Goal: Task Accomplishment & Management: Use online tool/utility

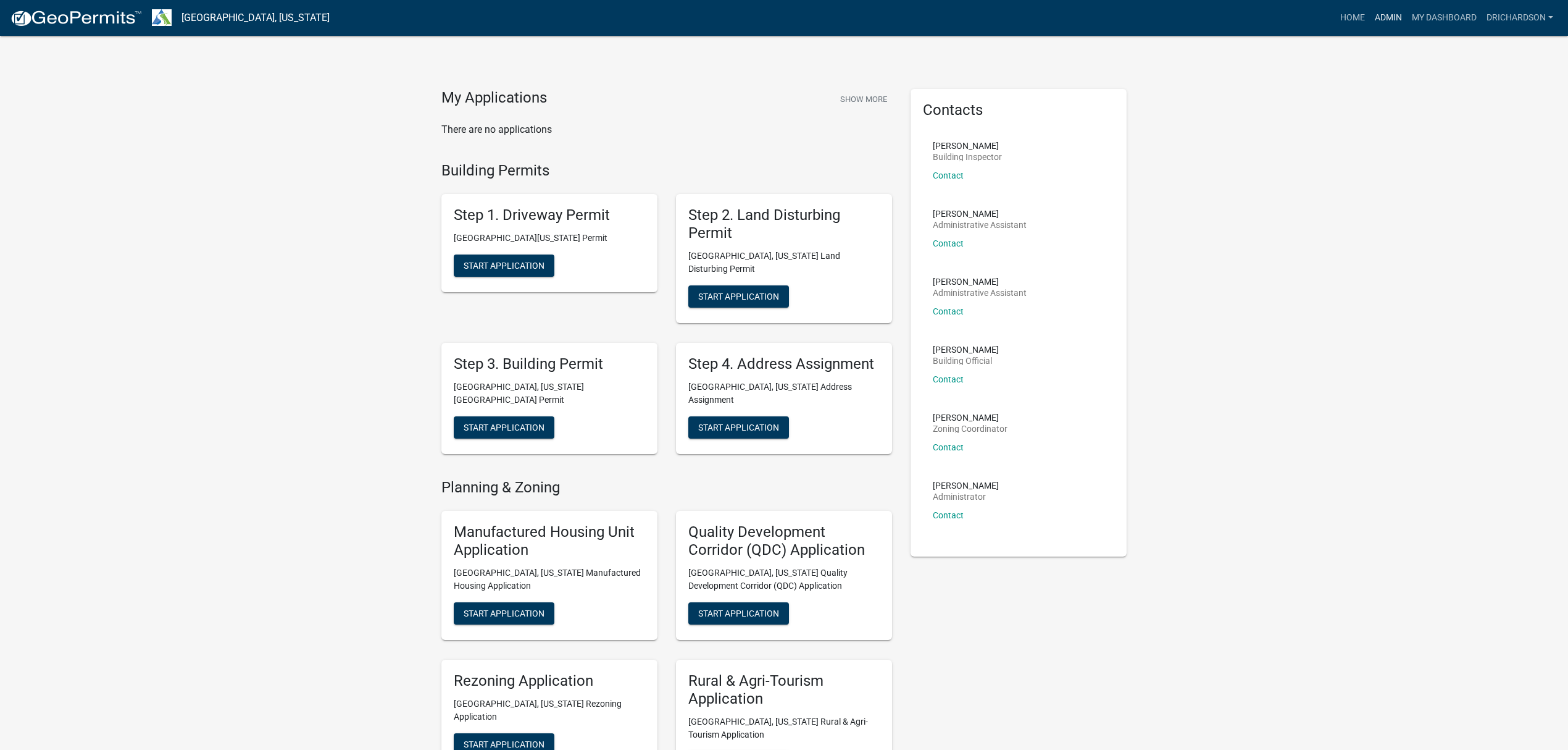
click at [1386, 14] on link "Admin" at bounding box center [1388, 17] width 37 height 23
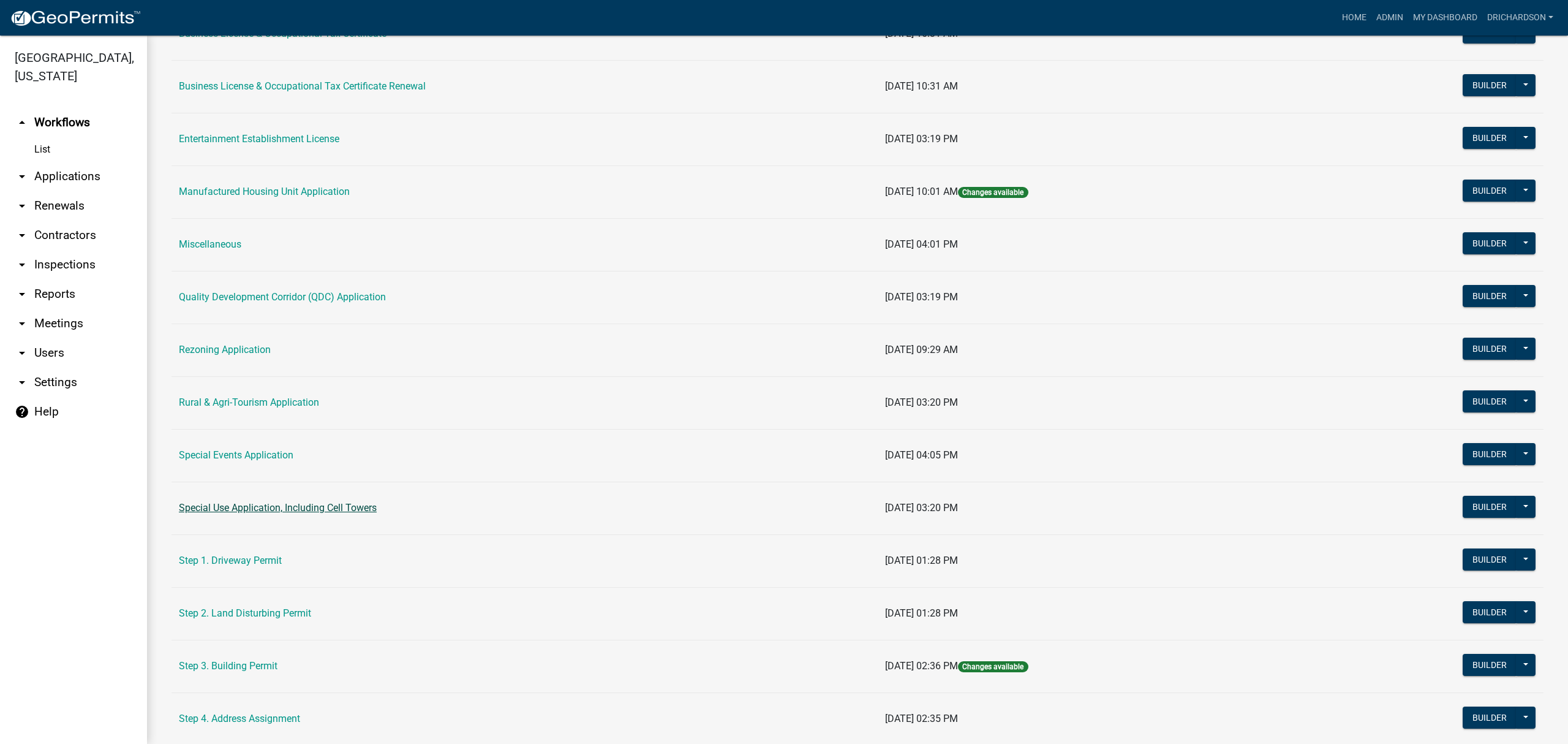
scroll to position [245, 0]
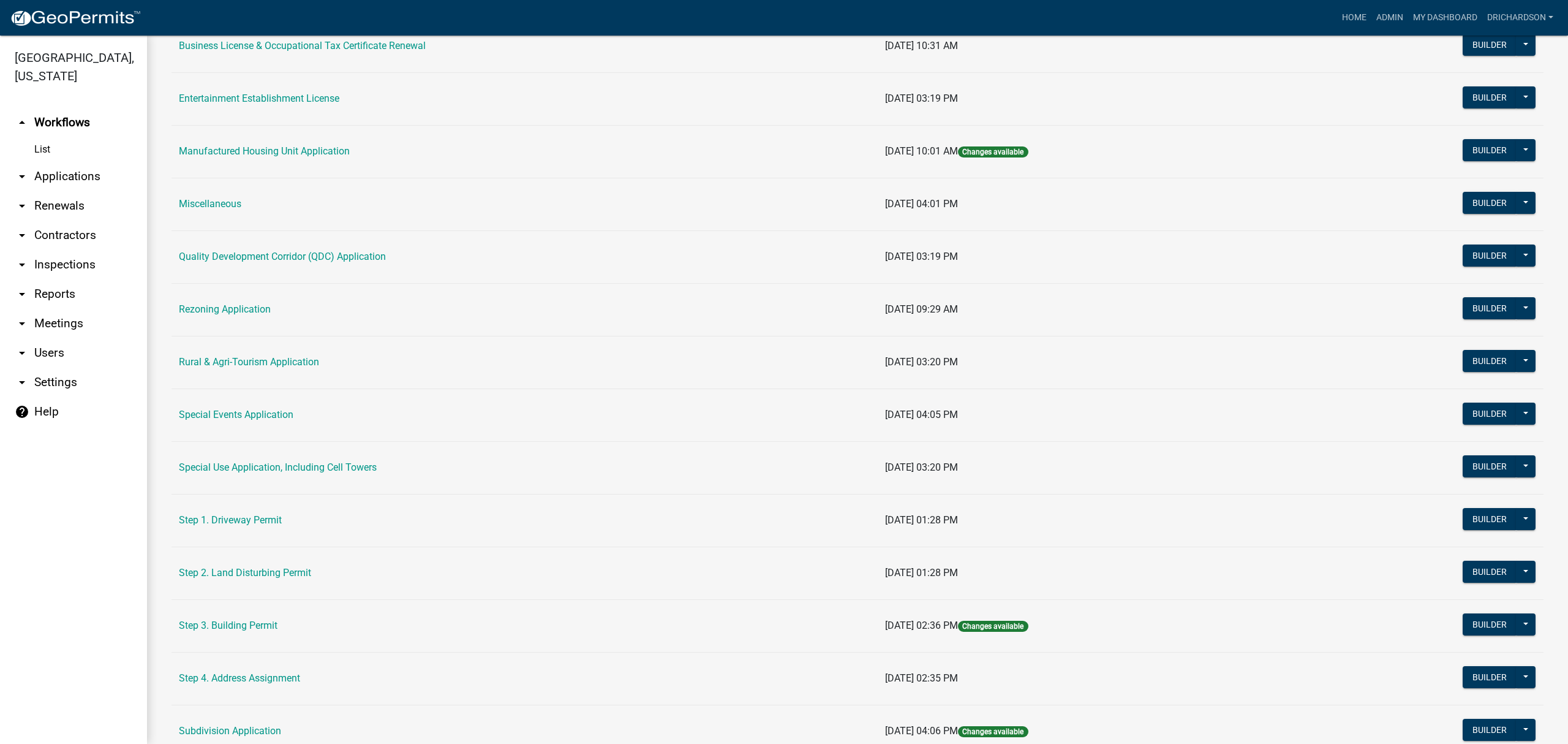
click at [245, 635] on td "Step 3. Building Permit" at bounding box center [524, 625] width 706 height 53
click at [238, 628] on link "Step 3. Building Permit" at bounding box center [227, 625] width 98 height 11
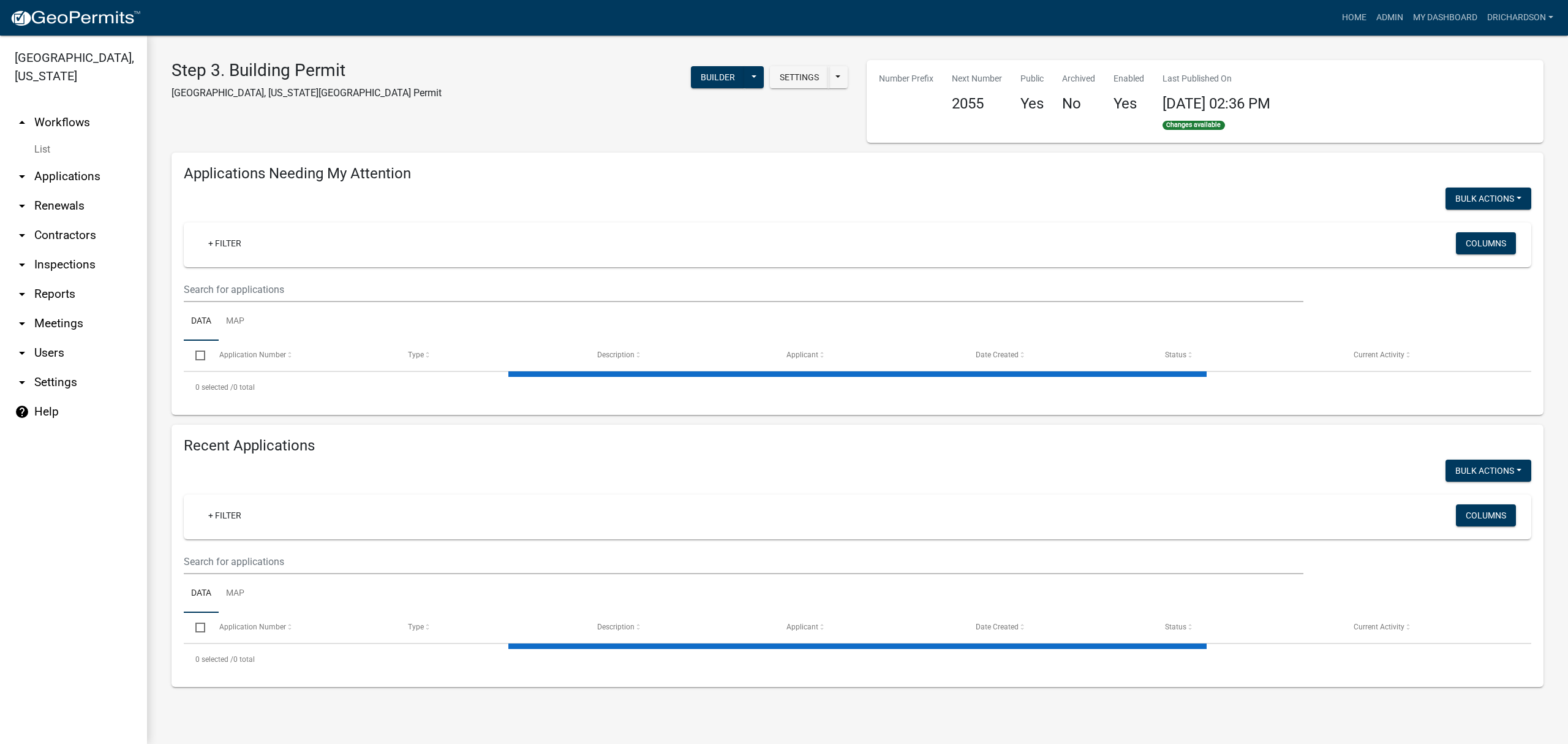
select select "3: 100"
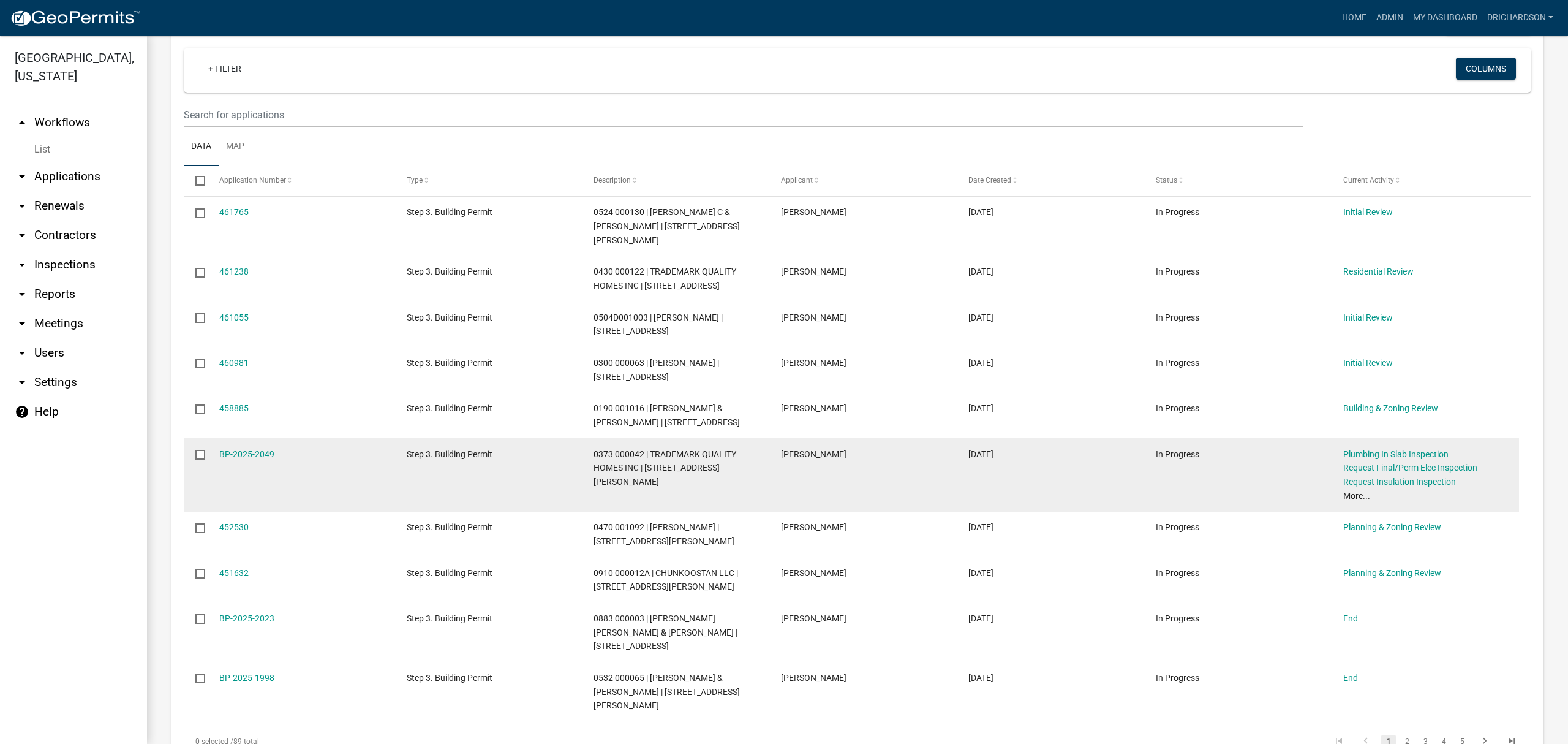
scroll to position [81, 0]
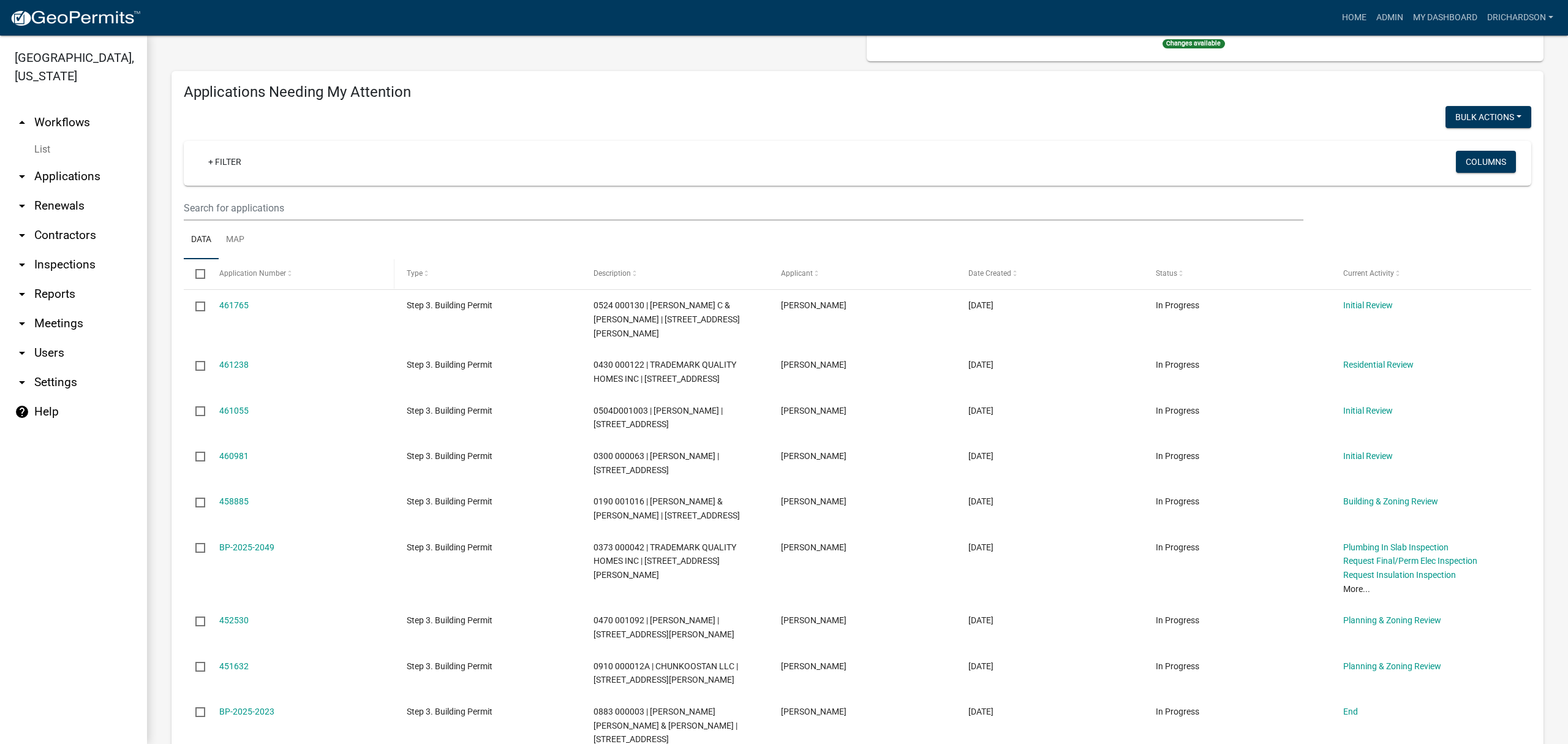
click at [265, 269] on span "Application Number" at bounding box center [253, 273] width 67 height 9
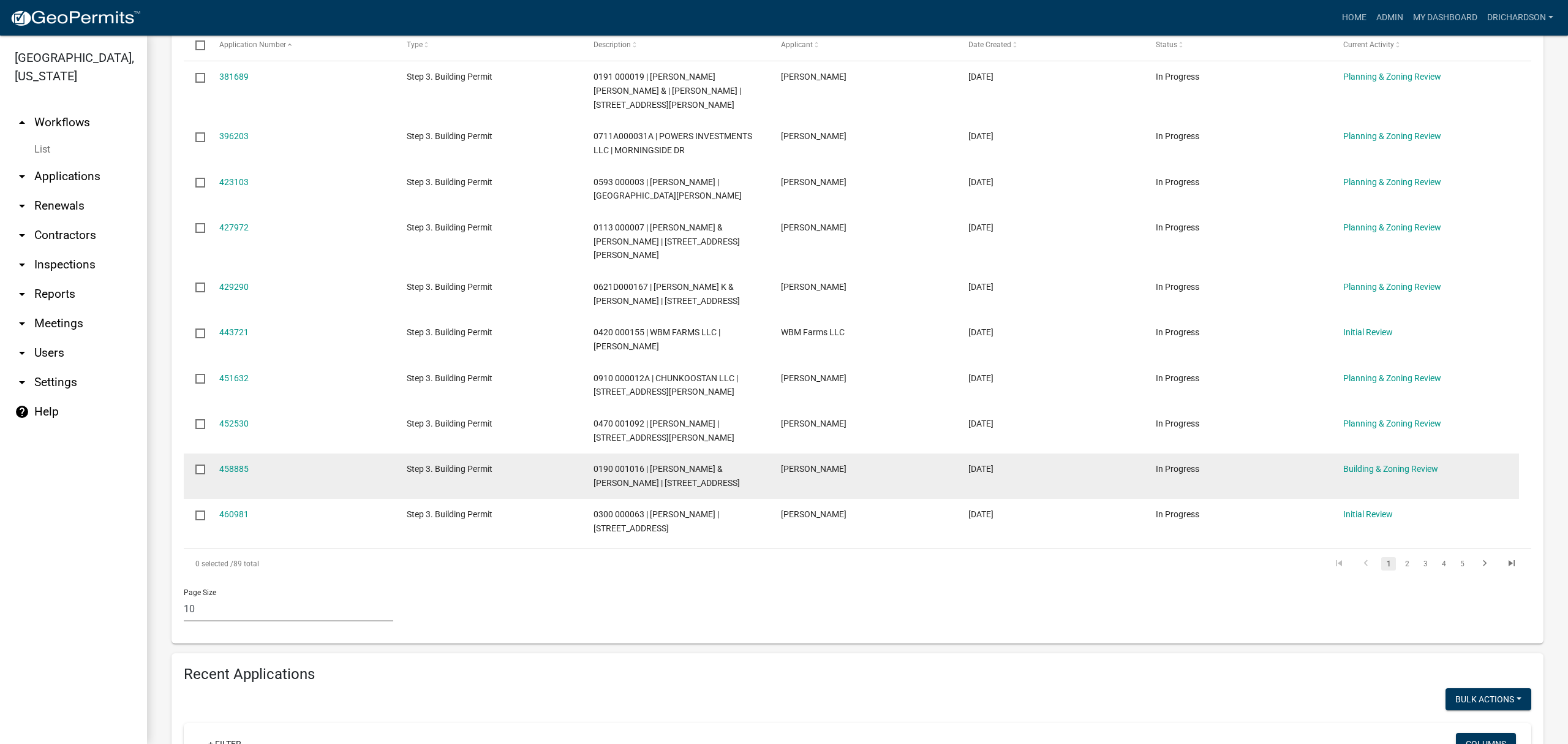
scroll to position [327, 0]
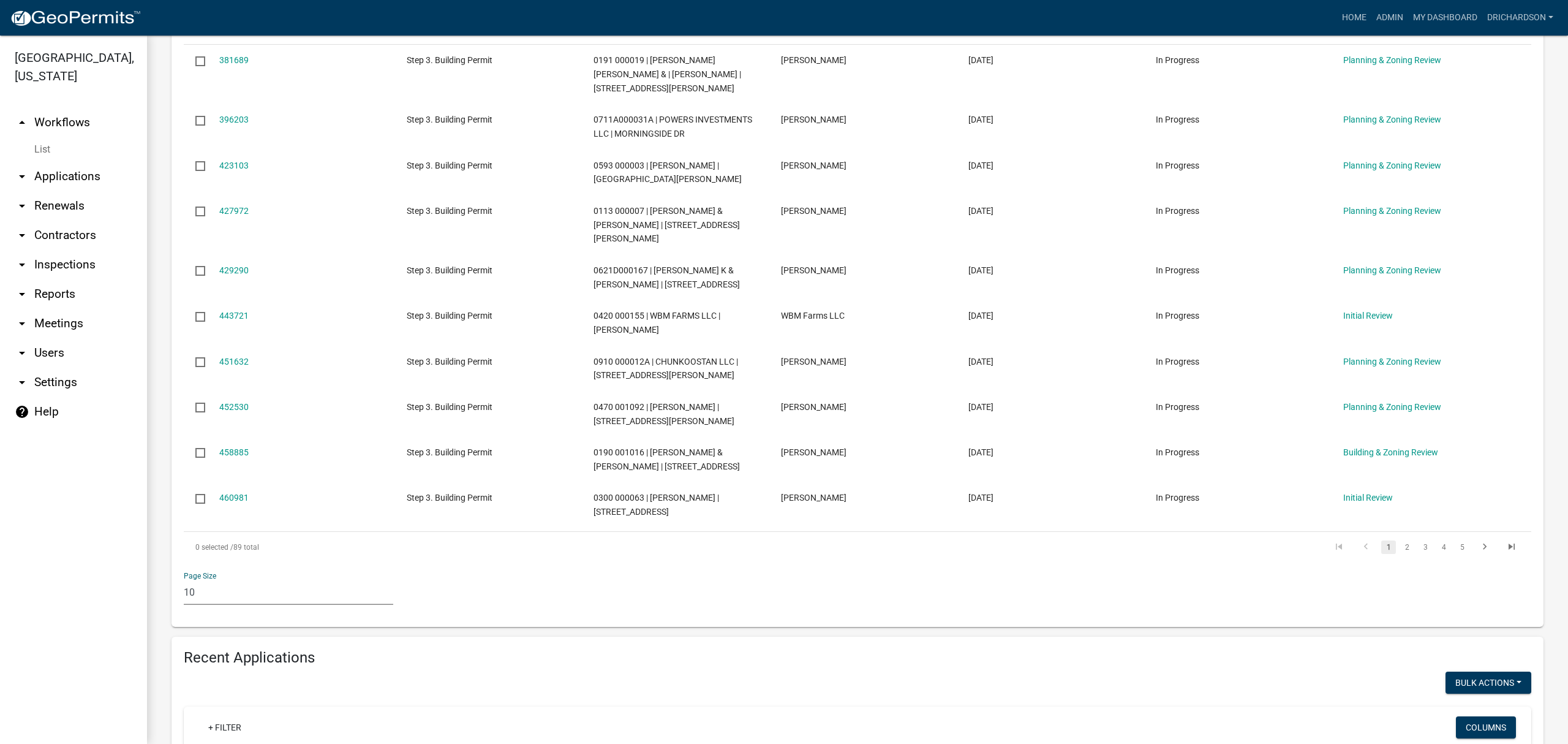
click at [222, 592] on select "10 25 50 100" at bounding box center [287, 592] width 209 height 25
select select "1: 25"
click at [183, 580] on select "10 25 50 100" at bounding box center [287, 592] width 209 height 25
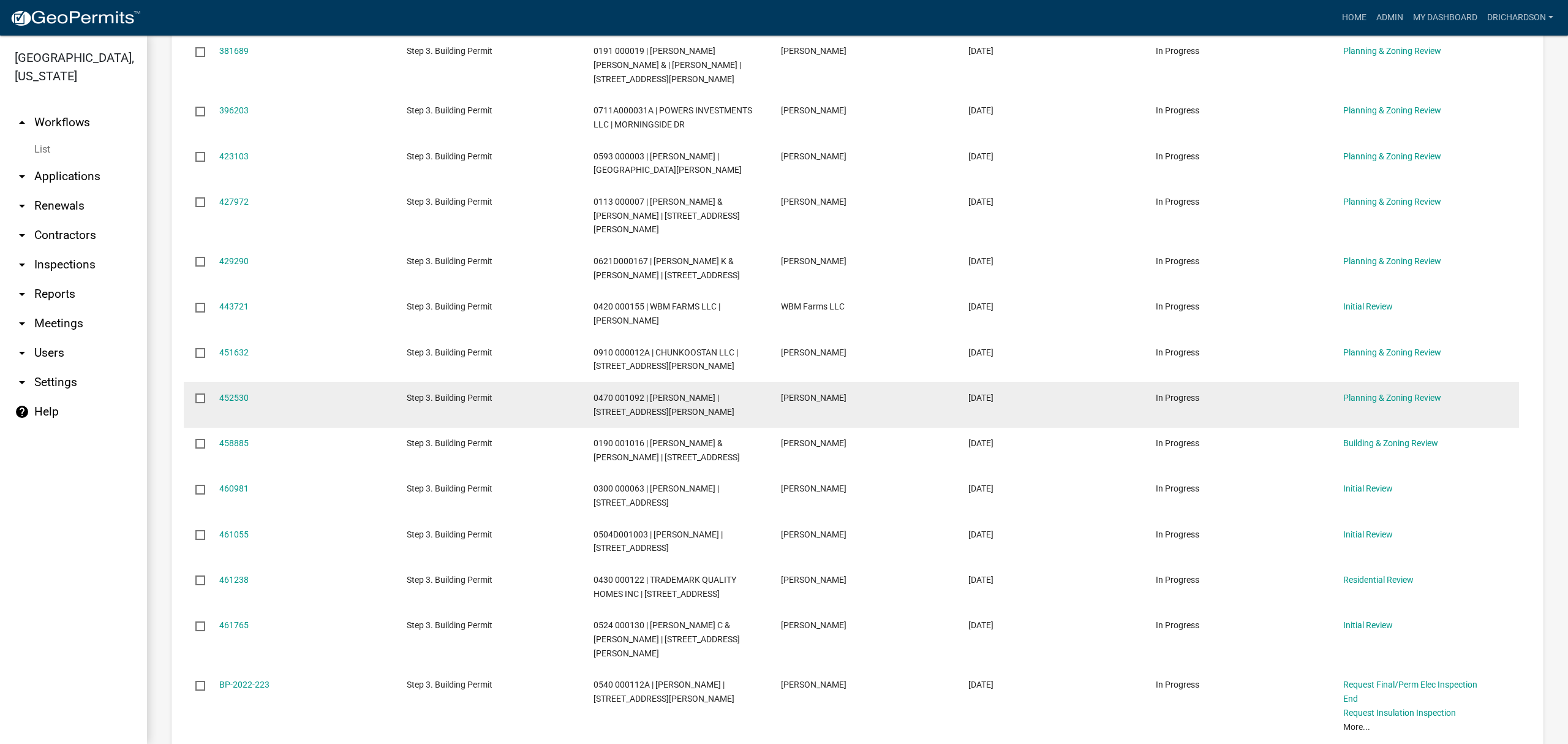
scroll to position [408, 0]
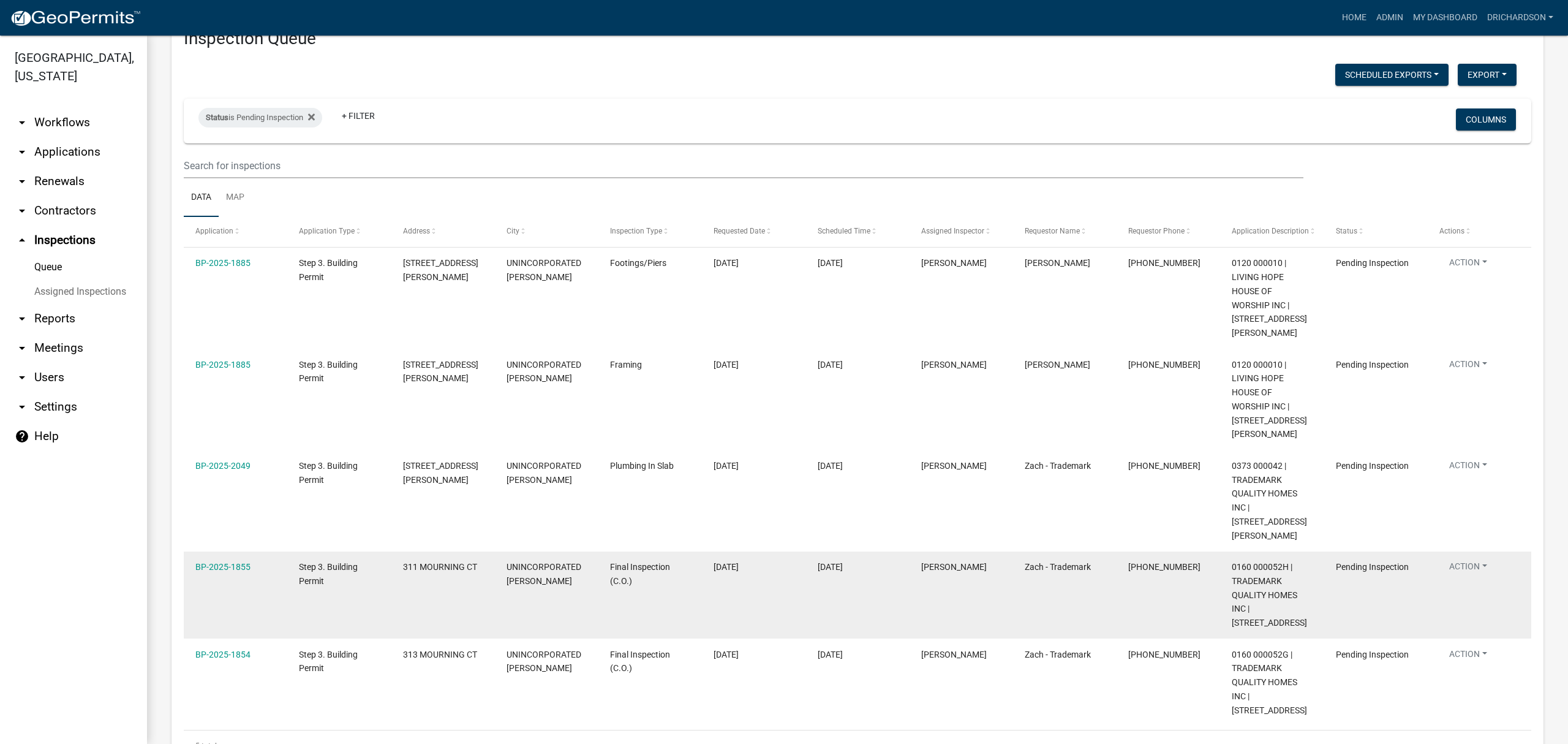
scroll to position [69, 0]
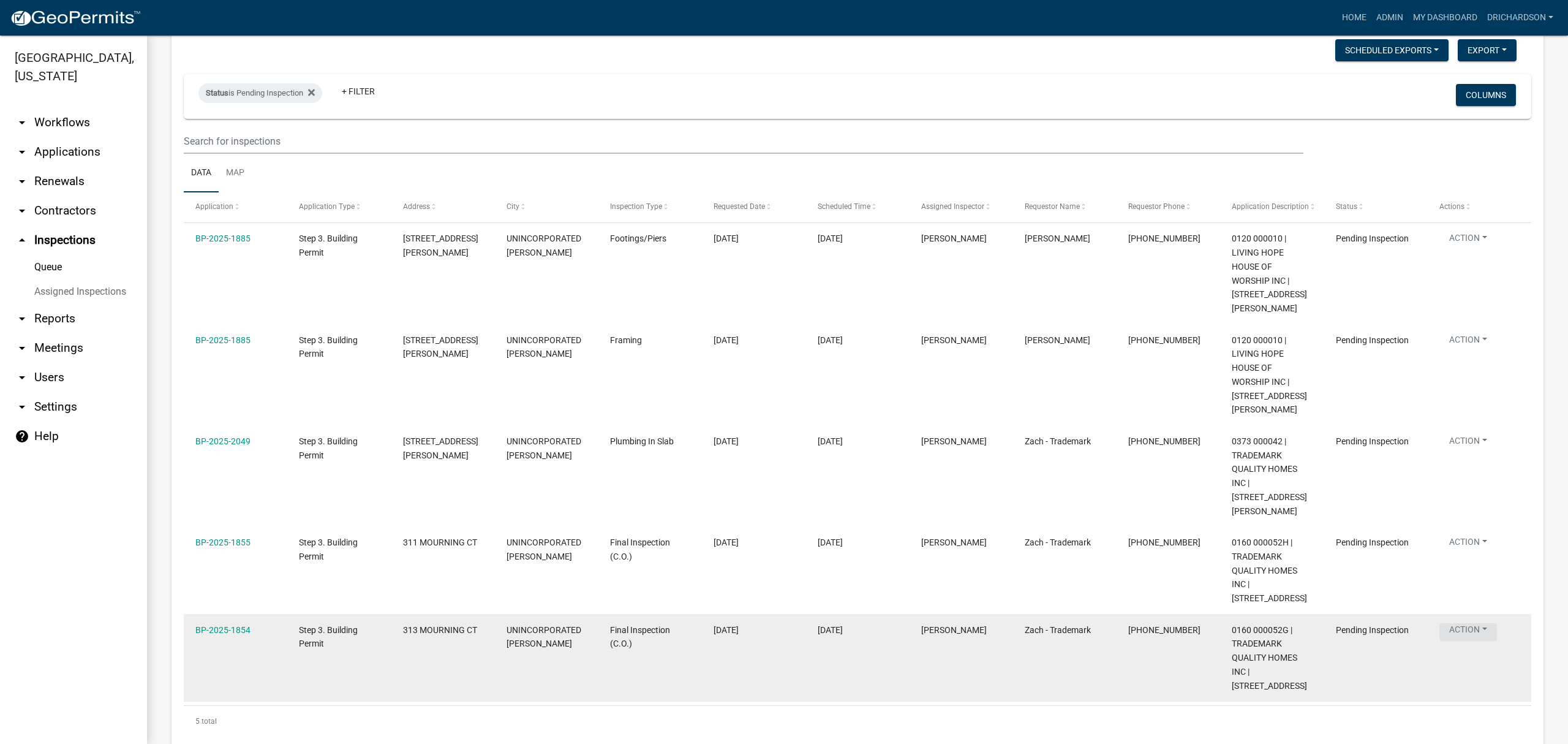
click at [1455, 249] on button "Action" at bounding box center [1468, 240] width 57 height 18
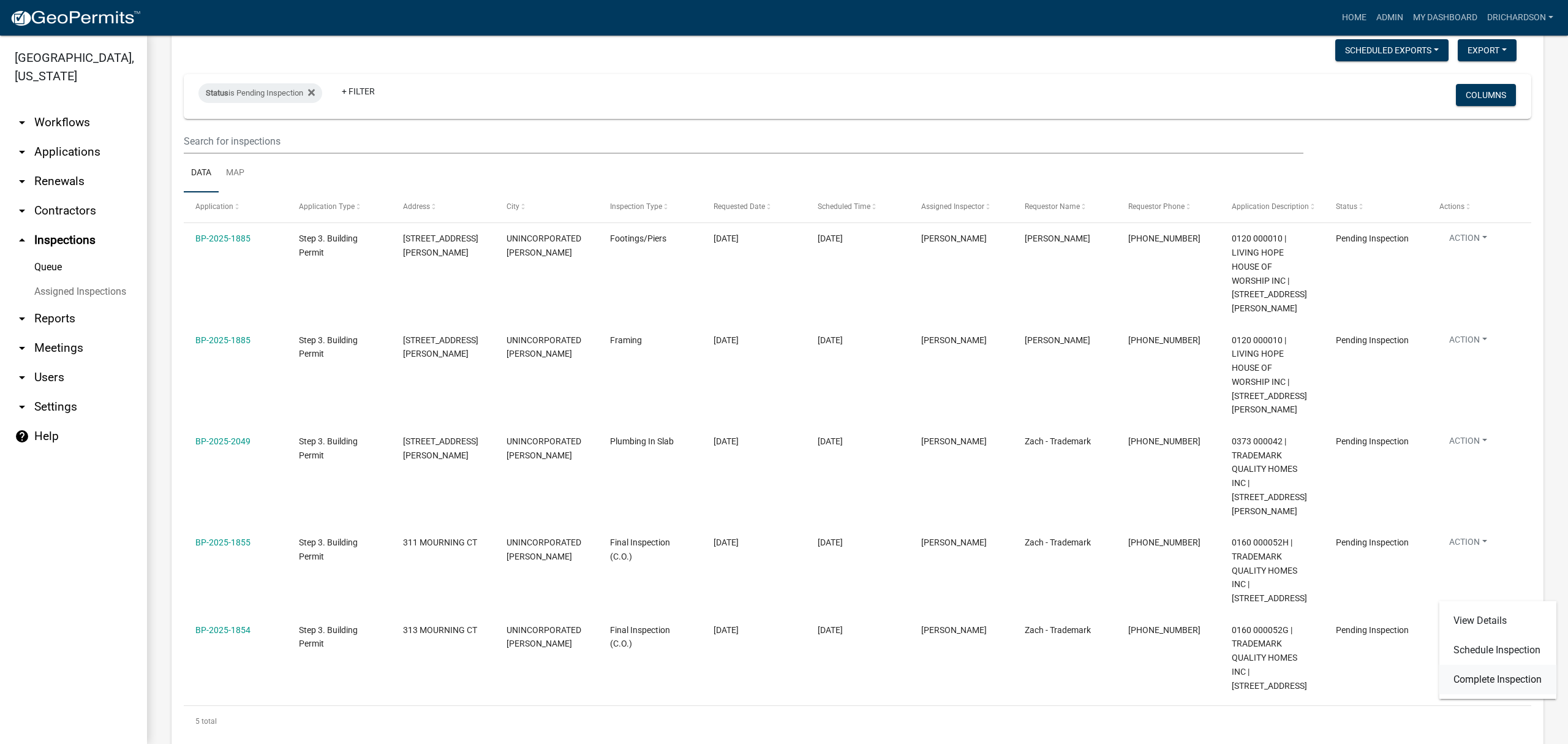
click at [1496, 687] on link "Complete Inspection" at bounding box center [1497, 679] width 117 height 30
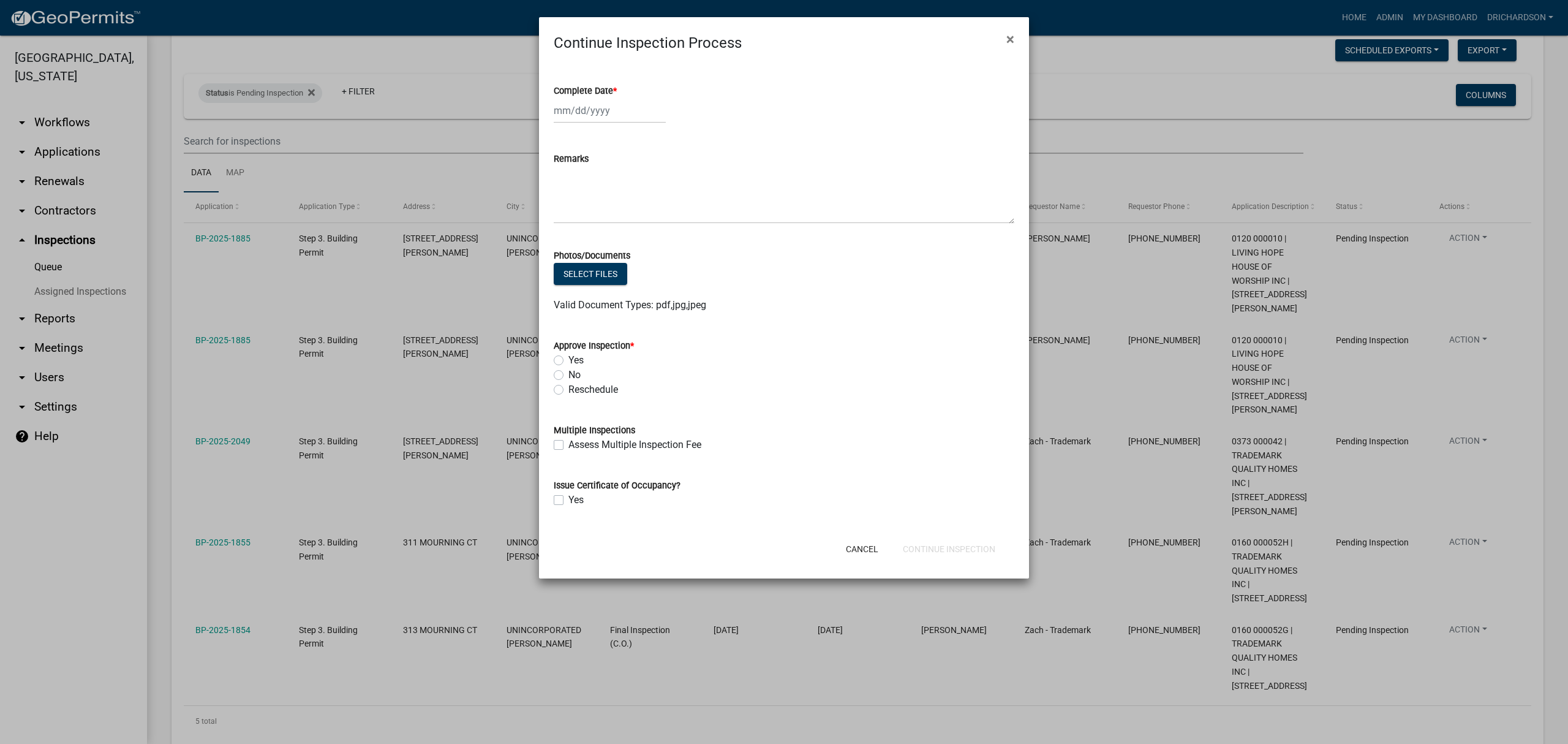
select select "8"
select select "2025"
click at [586, 111] on div "Jan Feb Mar Apr May Jun Jul Aug Sep Oct Nov Dec 1525 1526 1527 1528 1529 1530 1…" at bounding box center [609, 111] width 112 height 25
click at [569, 214] on div "11" at bounding box center [565, 215] width 20 height 20
type input "08/11/2025"
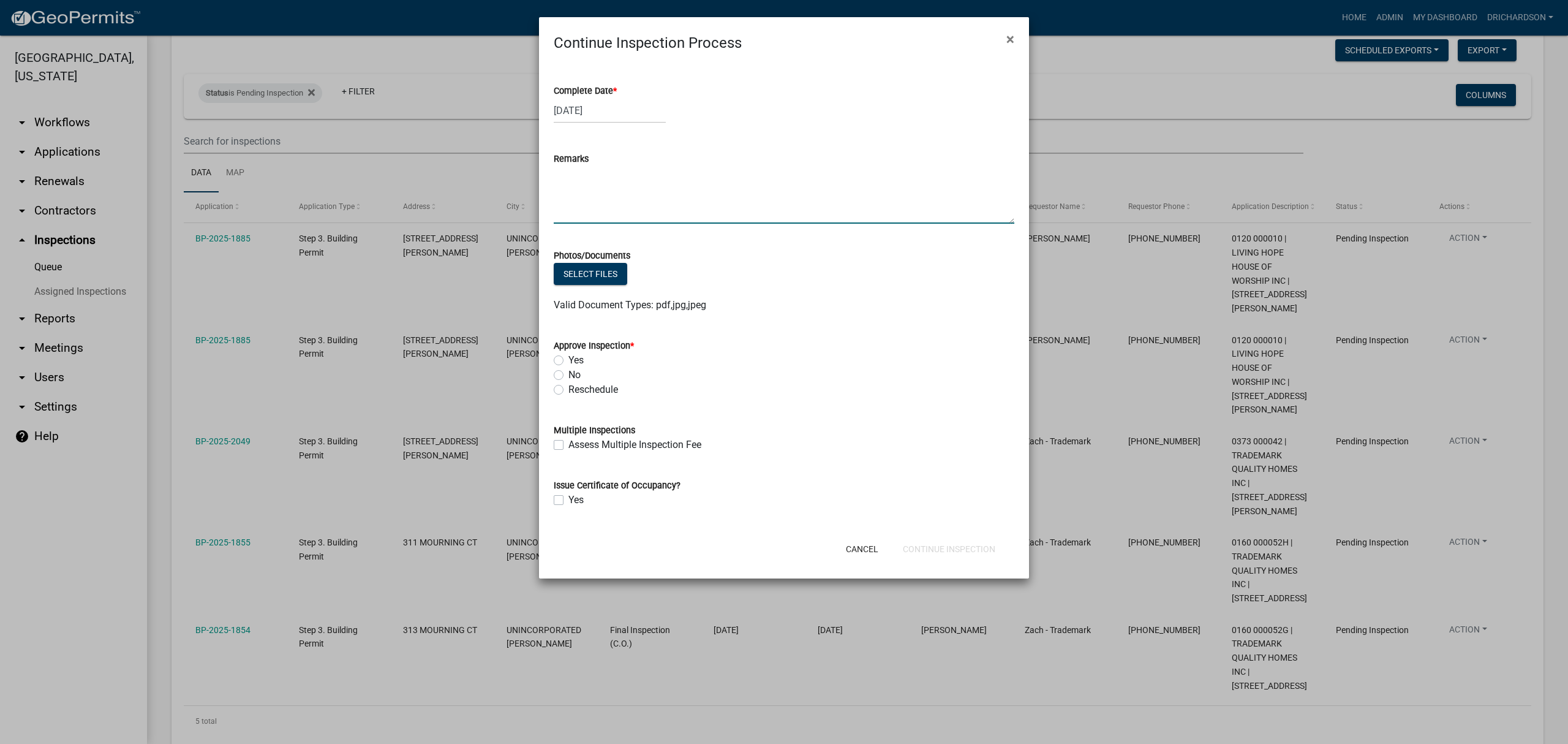
click at [612, 191] on textarea "Remarks" at bounding box center [784, 195] width 460 height 57
type textarea "-Garage Door Failure when attempting to close."
click at [568, 372] on label "No" at bounding box center [574, 374] width 12 height 14
click at [568, 372] on input "No" at bounding box center [572, 372] width 8 height 8
radio input "true"
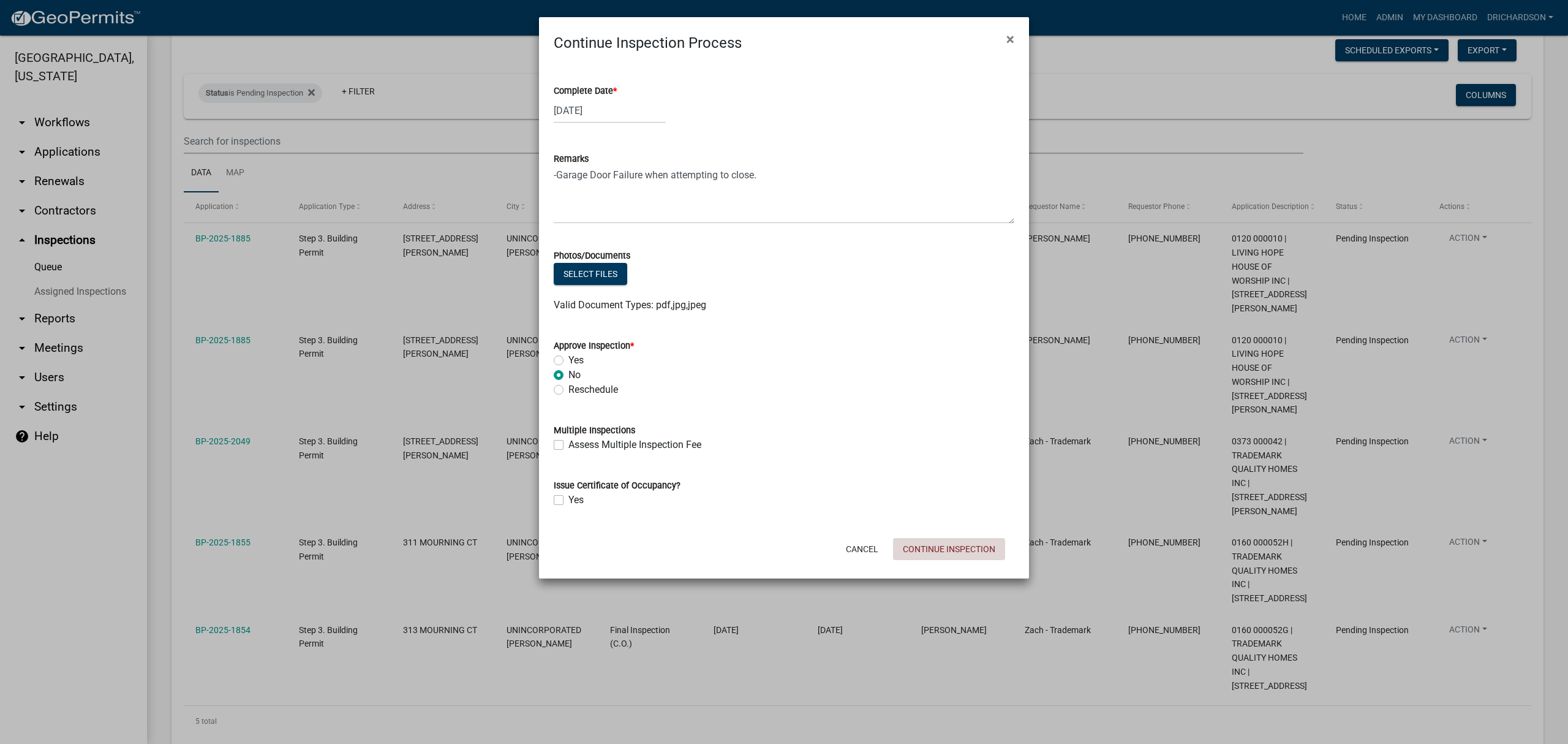
click at [926, 544] on button "Continue Inspection" at bounding box center [948, 548] width 112 height 22
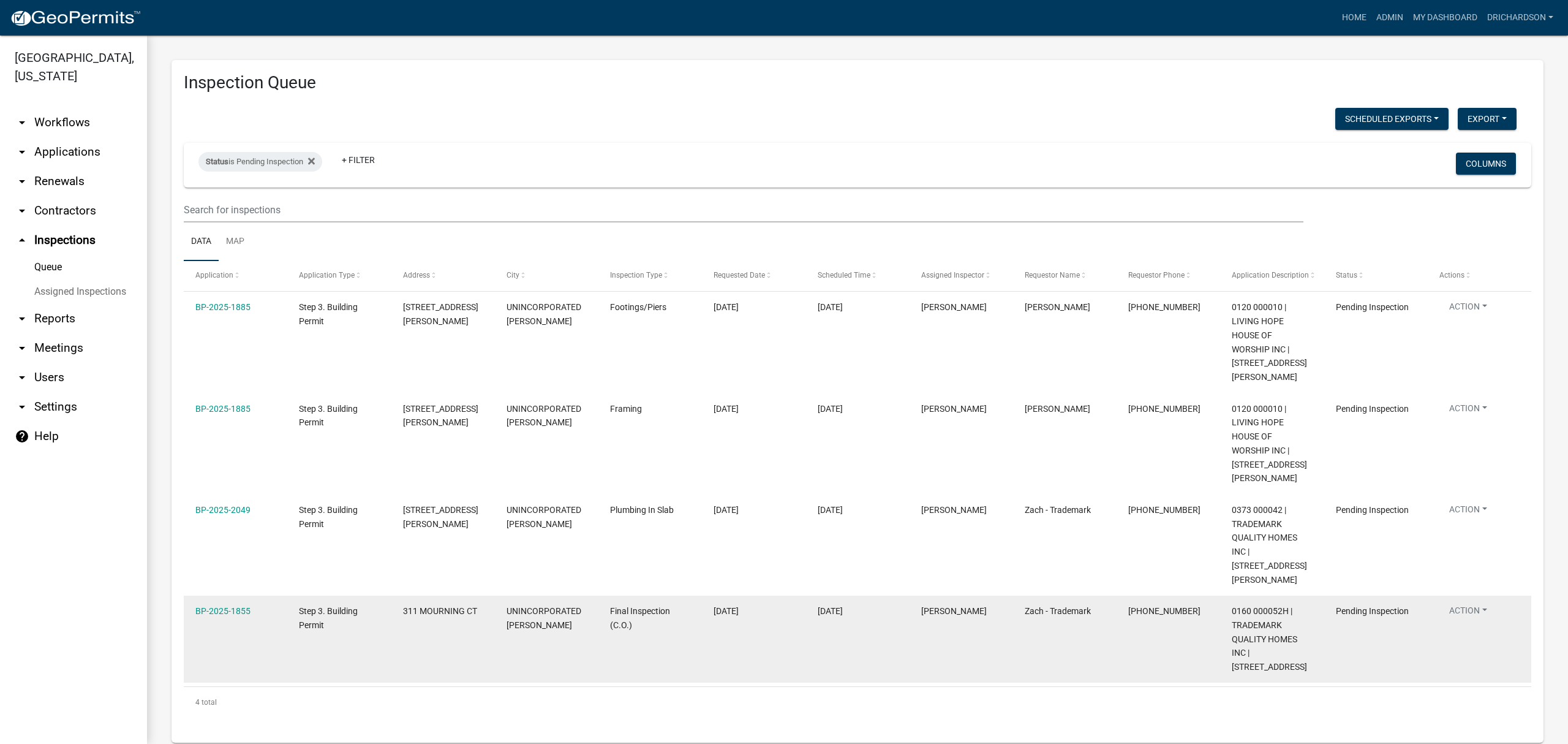
click at [1465, 595] on datatable-body-cell "Action View Details Schedule Inspection Complete Inspection" at bounding box center [1479, 639] width 103 height 88
click at [1470, 419] on button "Action" at bounding box center [1468, 411] width 57 height 18
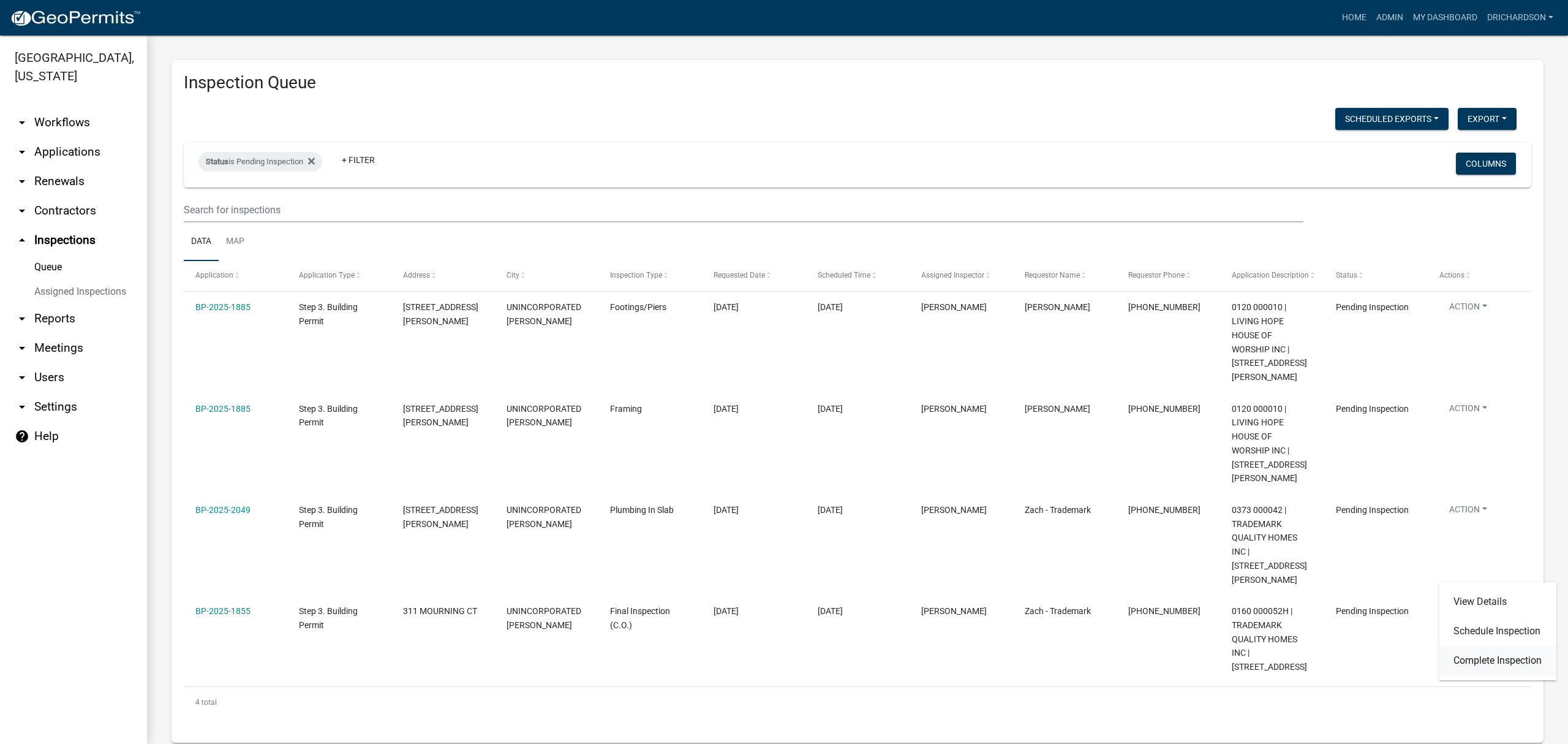
click at [1492, 658] on link "Complete Inspection" at bounding box center [1497, 660] width 117 height 30
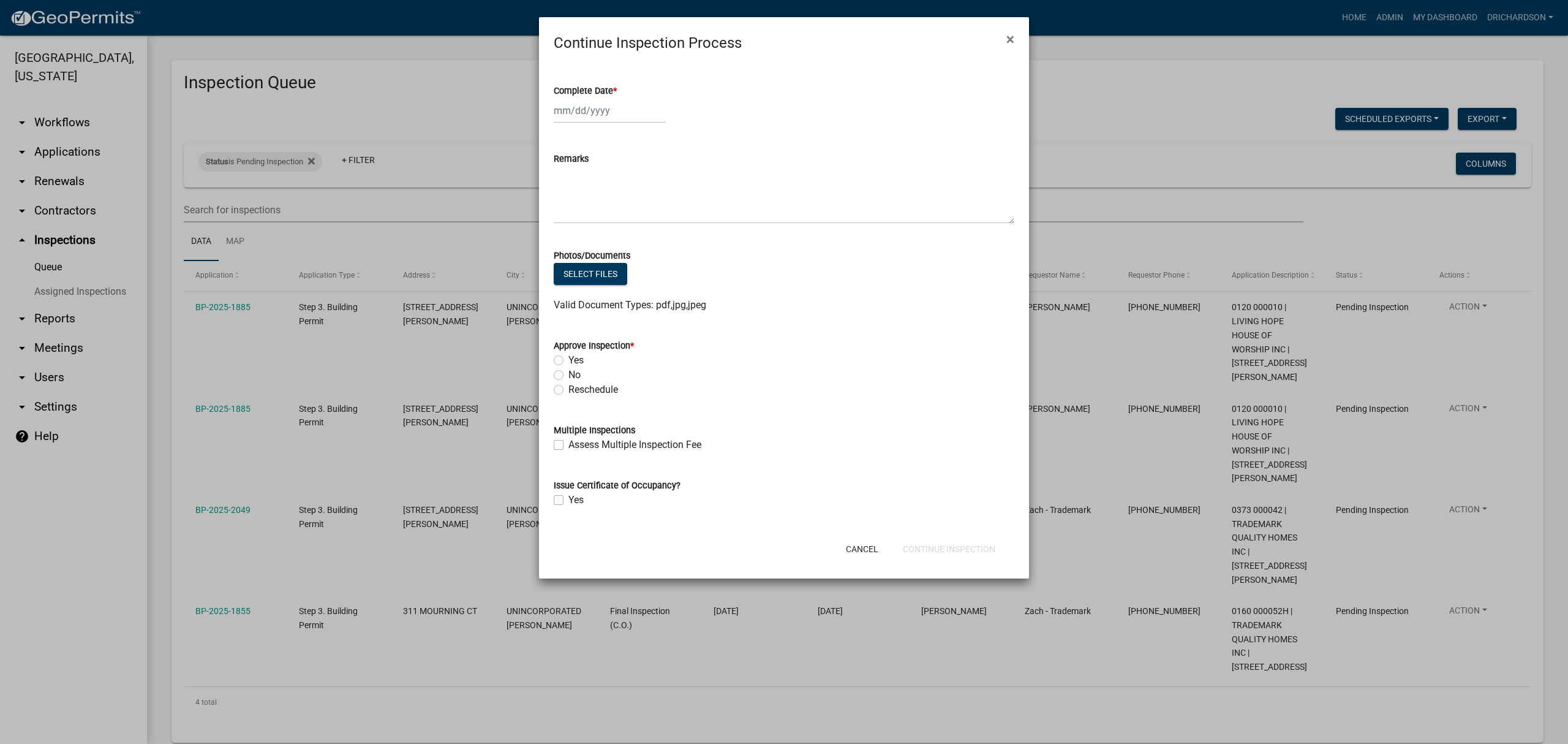
click at [617, 114] on div at bounding box center [609, 111] width 112 height 25
select select "8"
select select "2025"
click at [562, 208] on div "11" at bounding box center [565, 215] width 20 height 20
type input "08/11/2025"
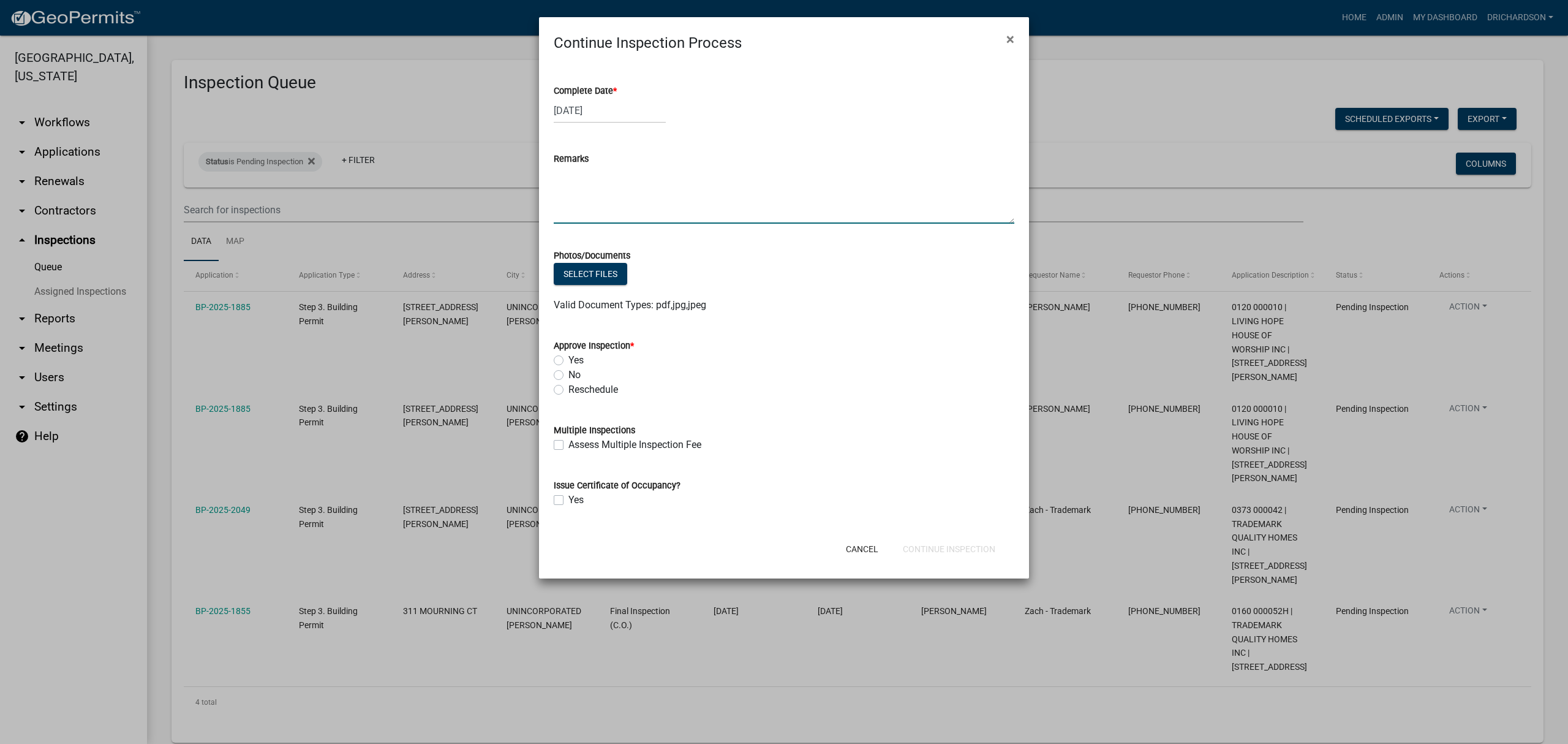
click at [562, 187] on textarea "Remarks" at bounding box center [784, 195] width 460 height 57
type textarea "-"
type textarea "-GFCIs in Kitchen, Garage, and Upstairs bathroom need to be brought to working …"
click at [568, 373] on label "No" at bounding box center [574, 374] width 12 height 14
click at [568, 373] on input "No" at bounding box center [572, 372] width 8 height 8
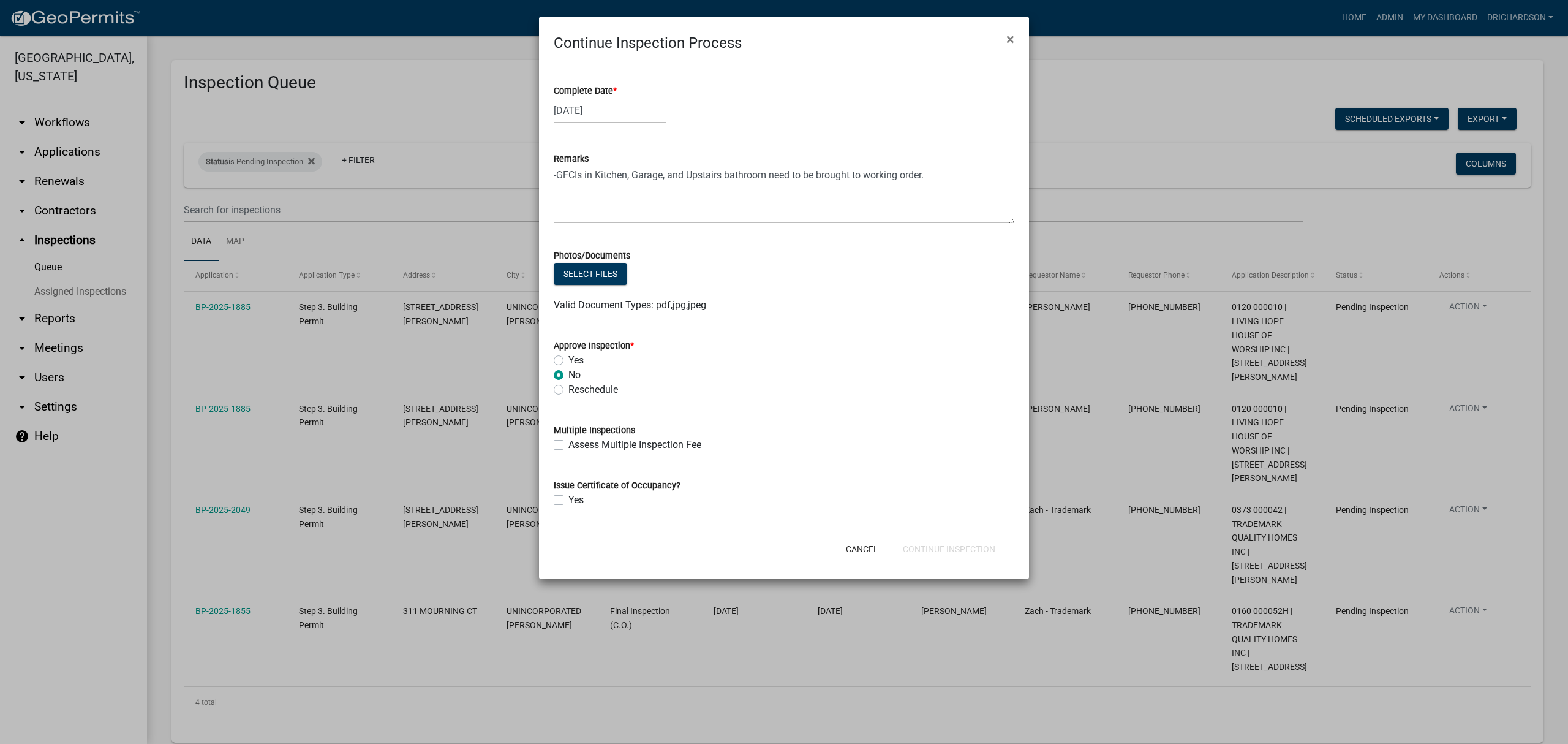
radio input "true"
drag, startPoint x: 924, startPoint y: 194, endPoint x: 770, endPoint y: 195, distance: 154.0
click at [770, 195] on textarea "-GFCIs in Kitchen, Garage, and Upstairs bathroom need to be brought to working …" at bounding box center [784, 195] width 460 height 57
type textarea "-GFCIs in Kitchen, Garage, and Upstairs bathroom failed to function and must be…"
click at [929, 549] on button "Continue Inspection" at bounding box center [948, 548] width 112 height 22
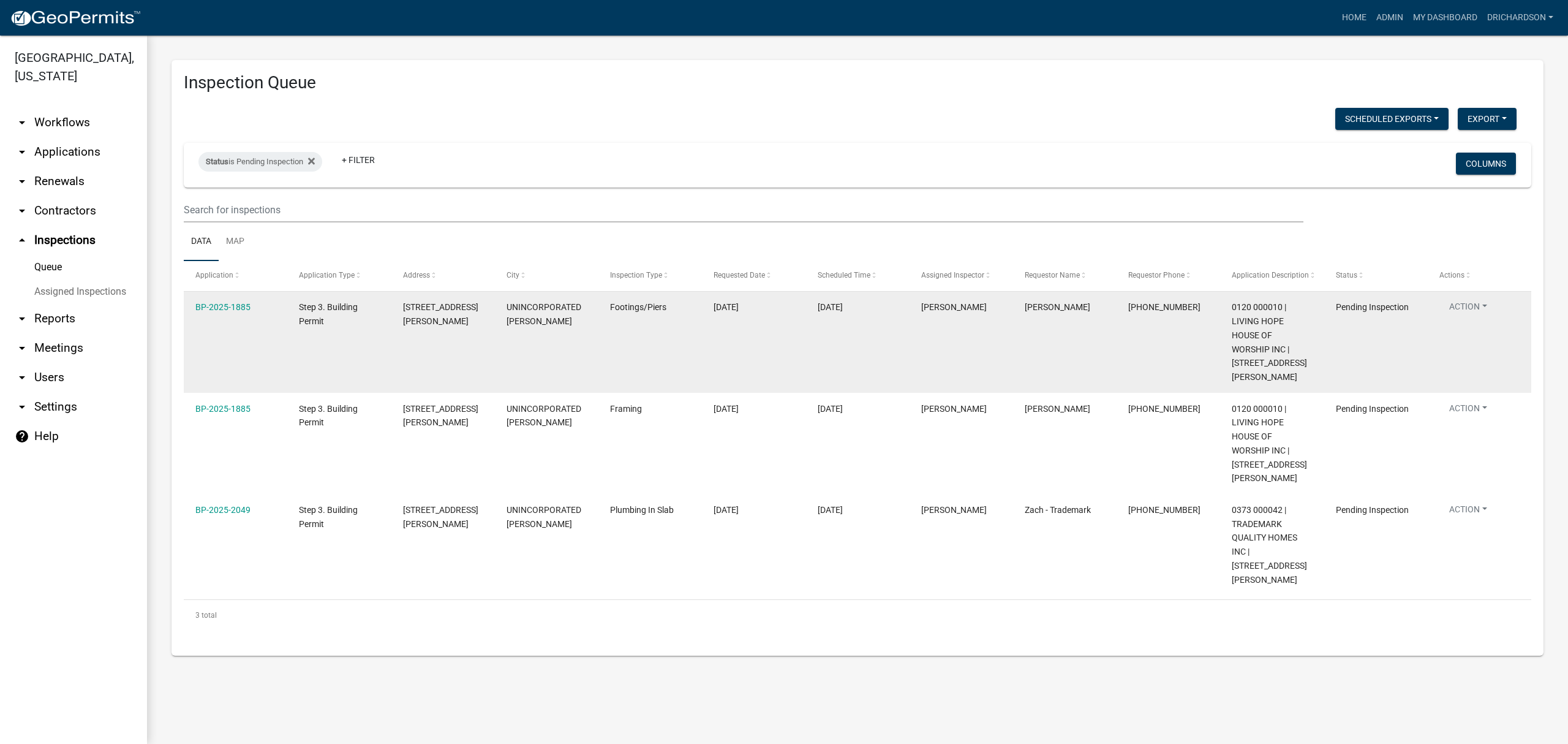
click at [1464, 300] on div "Action View Details Schedule Inspection Complete Inspection" at bounding box center [1479, 310] width 80 height 21
click at [1468, 307] on button "Action" at bounding box center [1468, 308] width 57 height 18
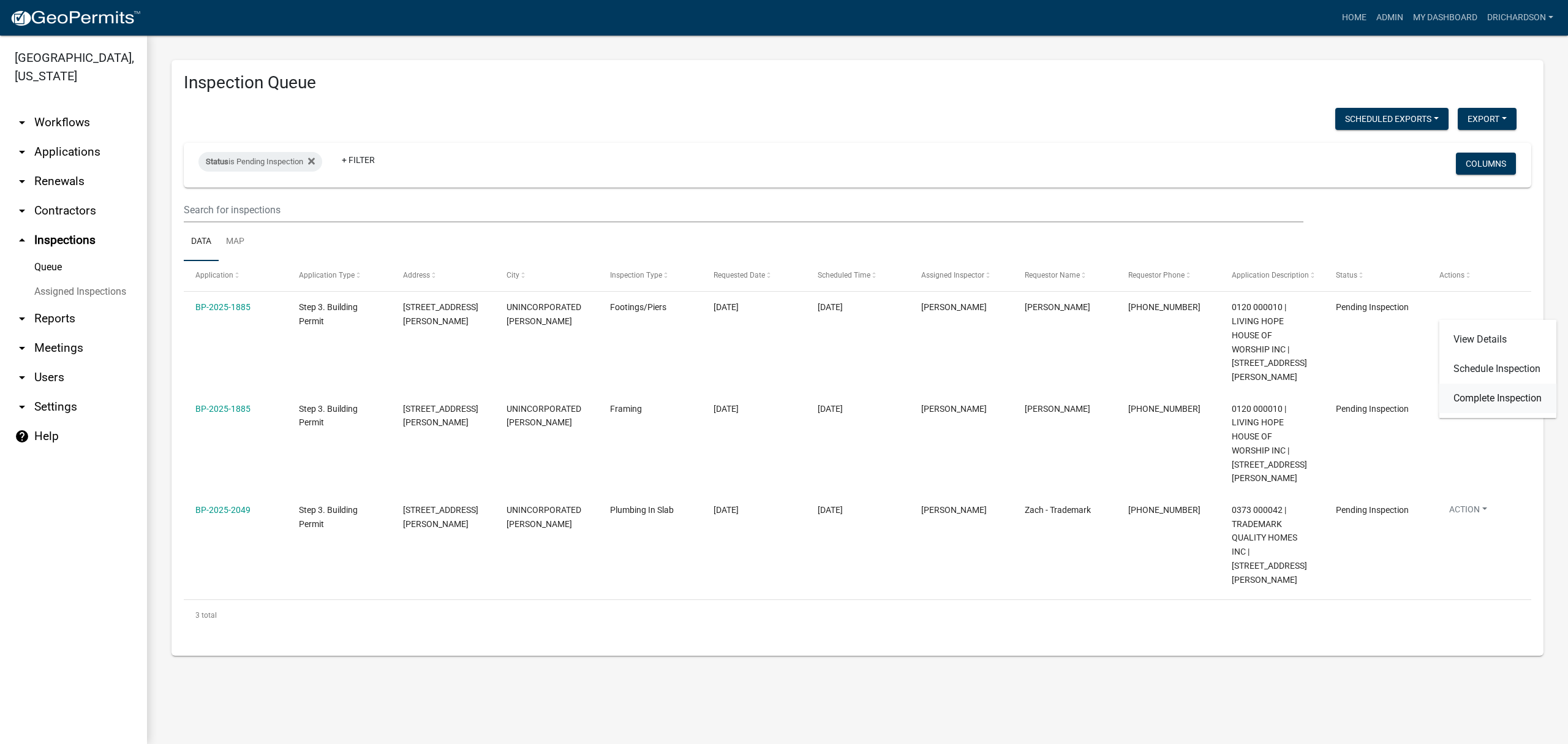
click at [1486, 397] on link "Complete Inspection" at bounding box center [1497, 397] width 117 height 30
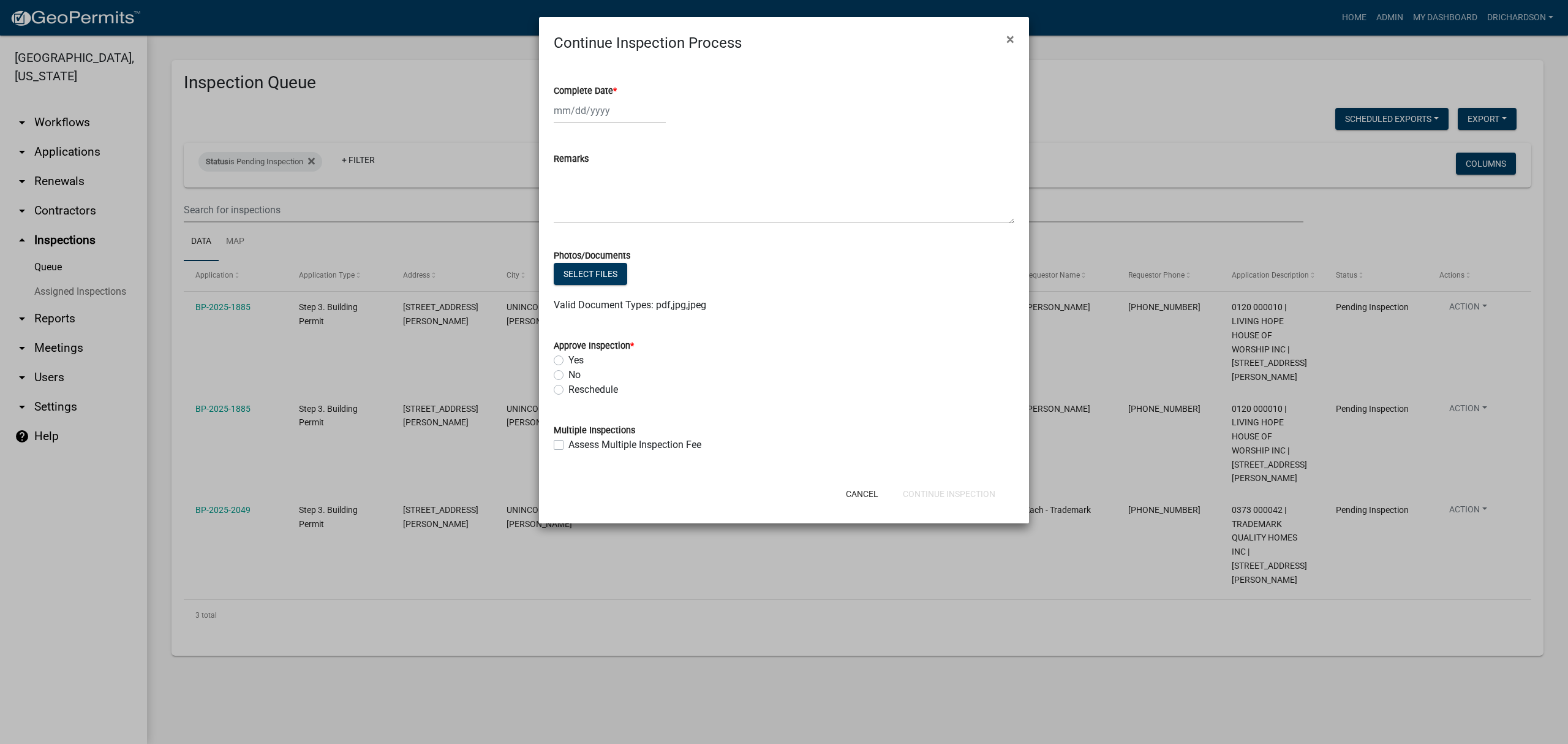
click at [599, 120] on div at bounding box center [609, 111] width 112 height 25
select select "8"
select select "2025"
click at [562, 214] on div "11" at bounding box center [565, 215] width 20 height 20
type input "08/11/2025"
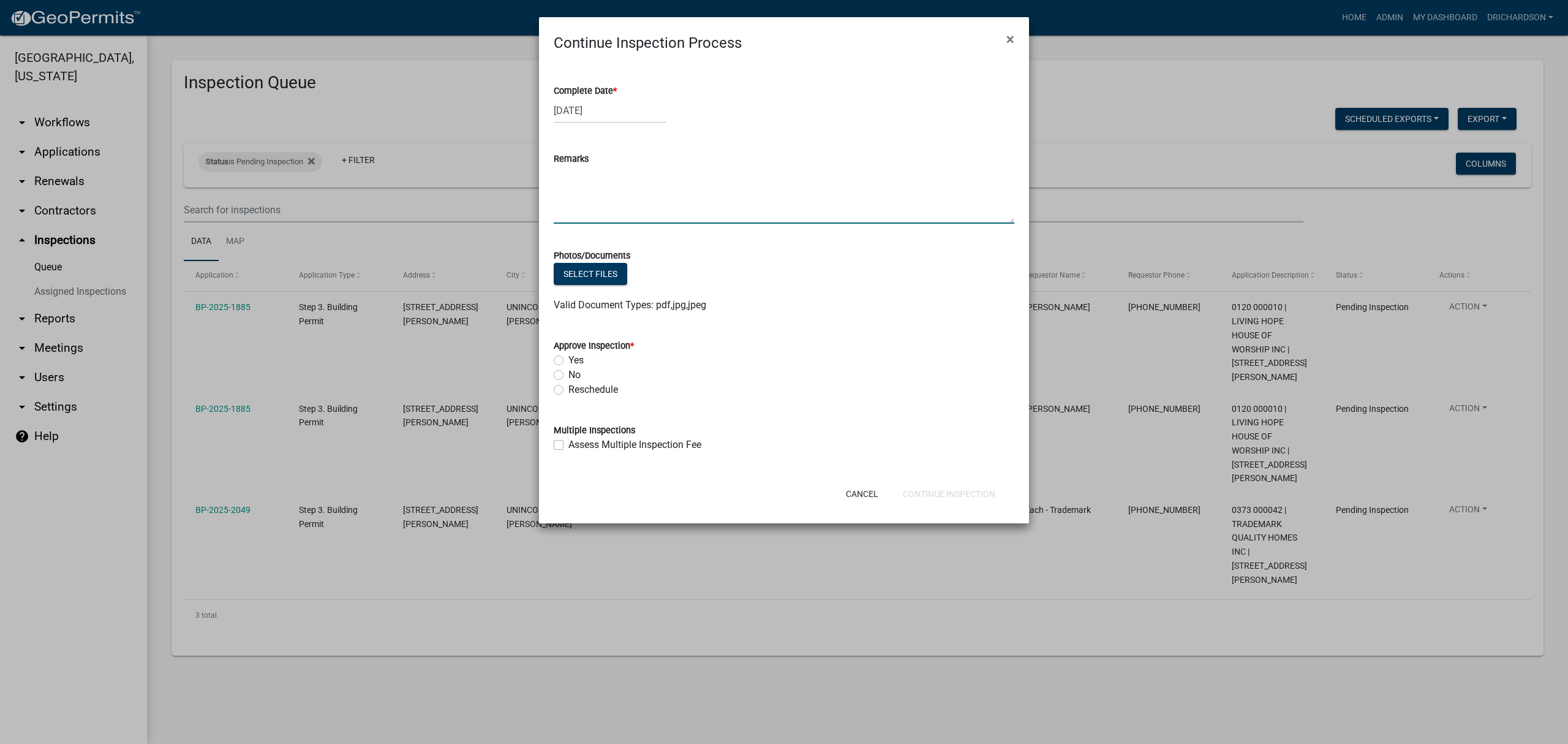
click at [583, 194] on textarea "Remarks" at bounding box center [784, 195] width 460 height 57
type textarea "- Footings were never presented for proper inspection."
click at [568, 375] on label "No" at bounding box center [574, 374] width 12 height 14
click at [568, 375] on input "No" at bounding box center [572, 372] width 8 height 8
radio input "true"
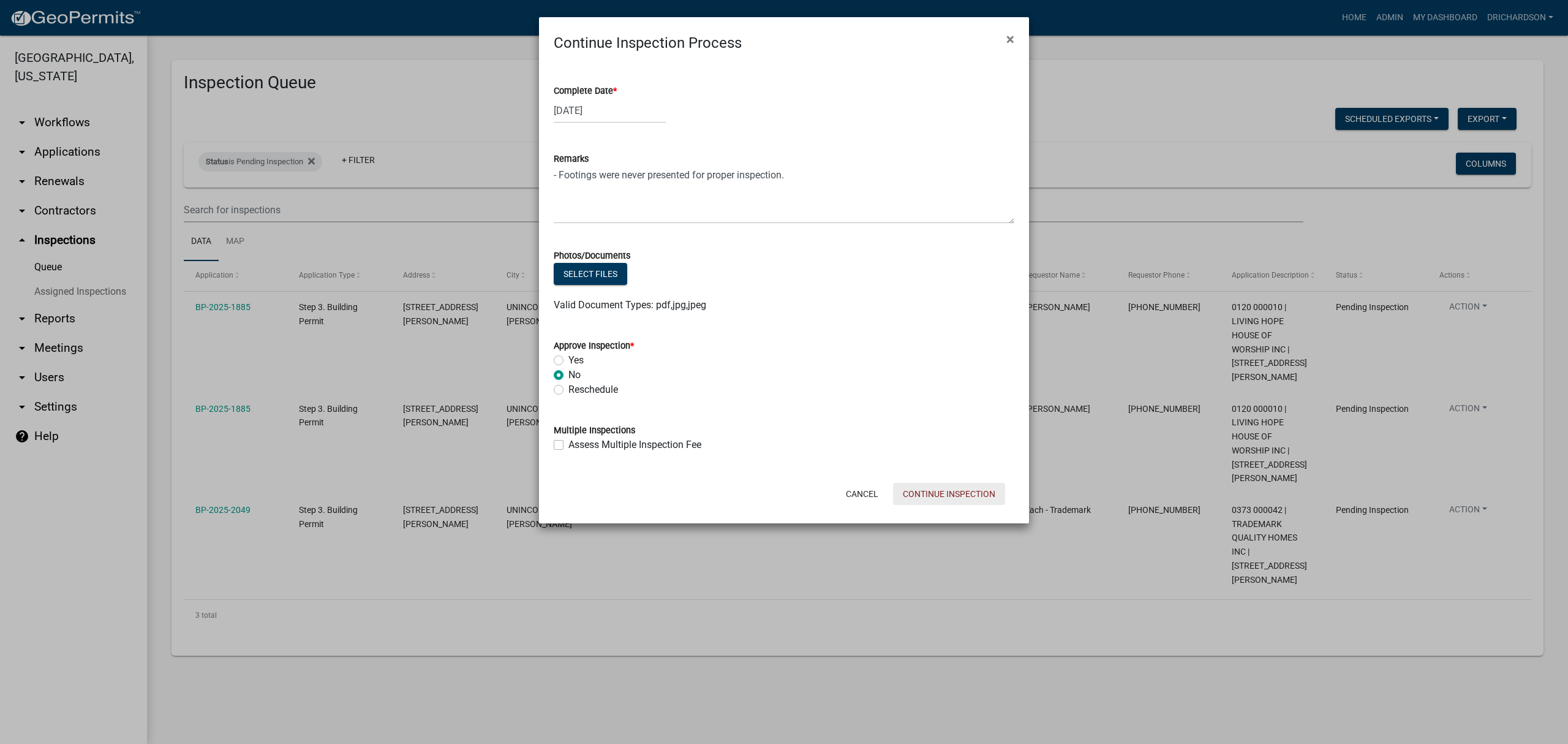
click at [922, 497] on button "Continue Inspection" at bounding box center [948, 493] width 112 height 22
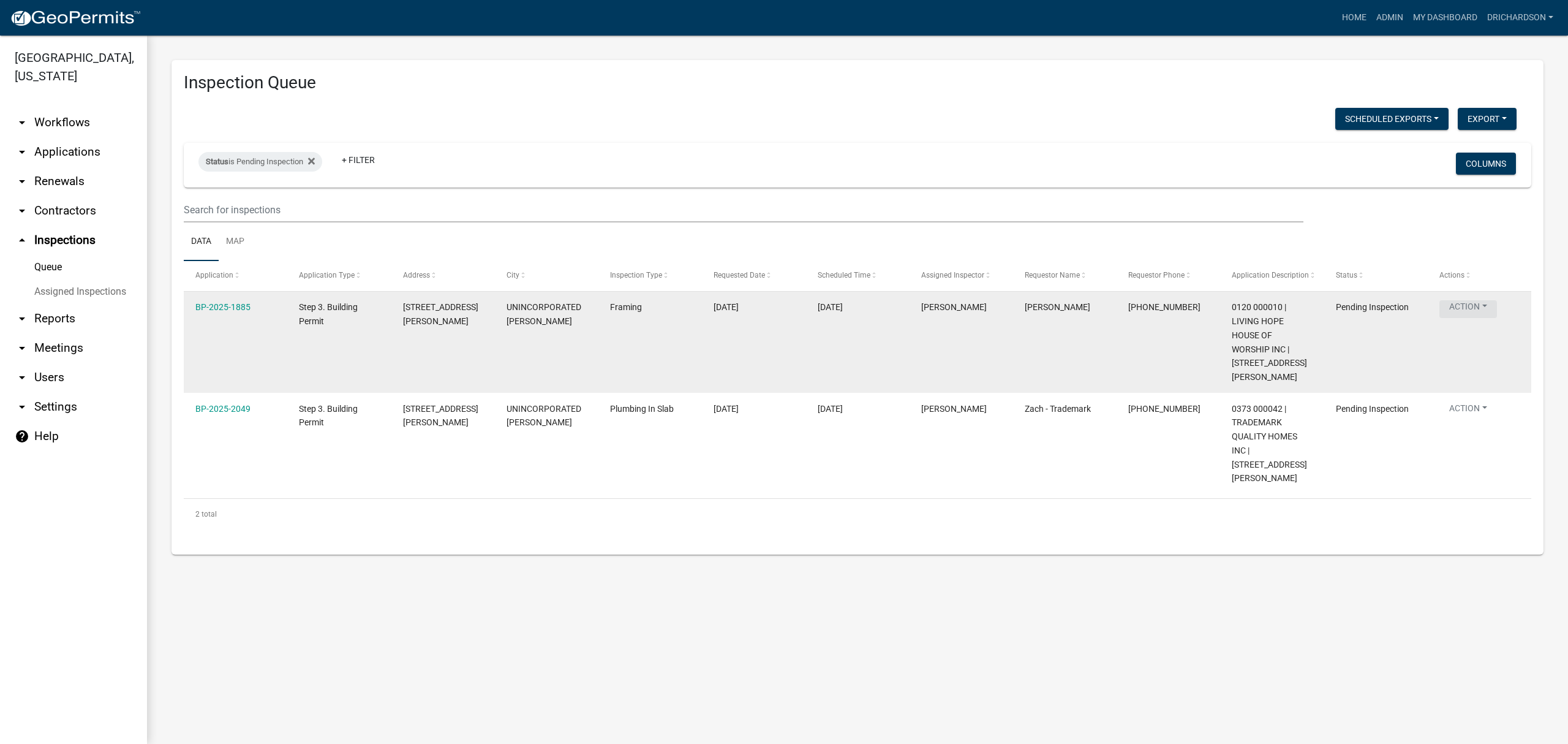
click at [1458, 308] on button "Action" at bounding box center [1468, 308] width 57 height 18
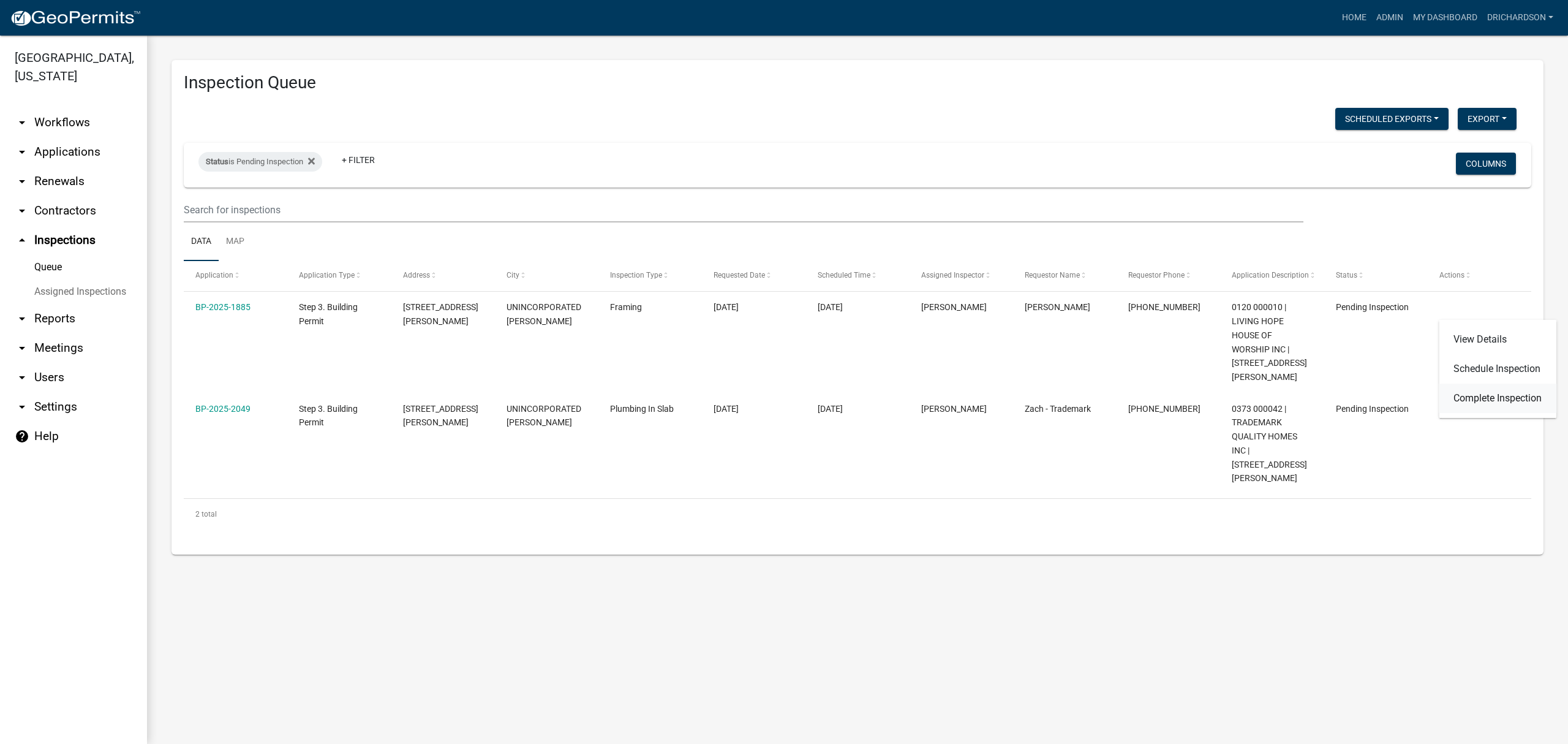
click at [1486, 400] on link "Complete Inspection" at bounding box center [1497, 397] width 117 height 30
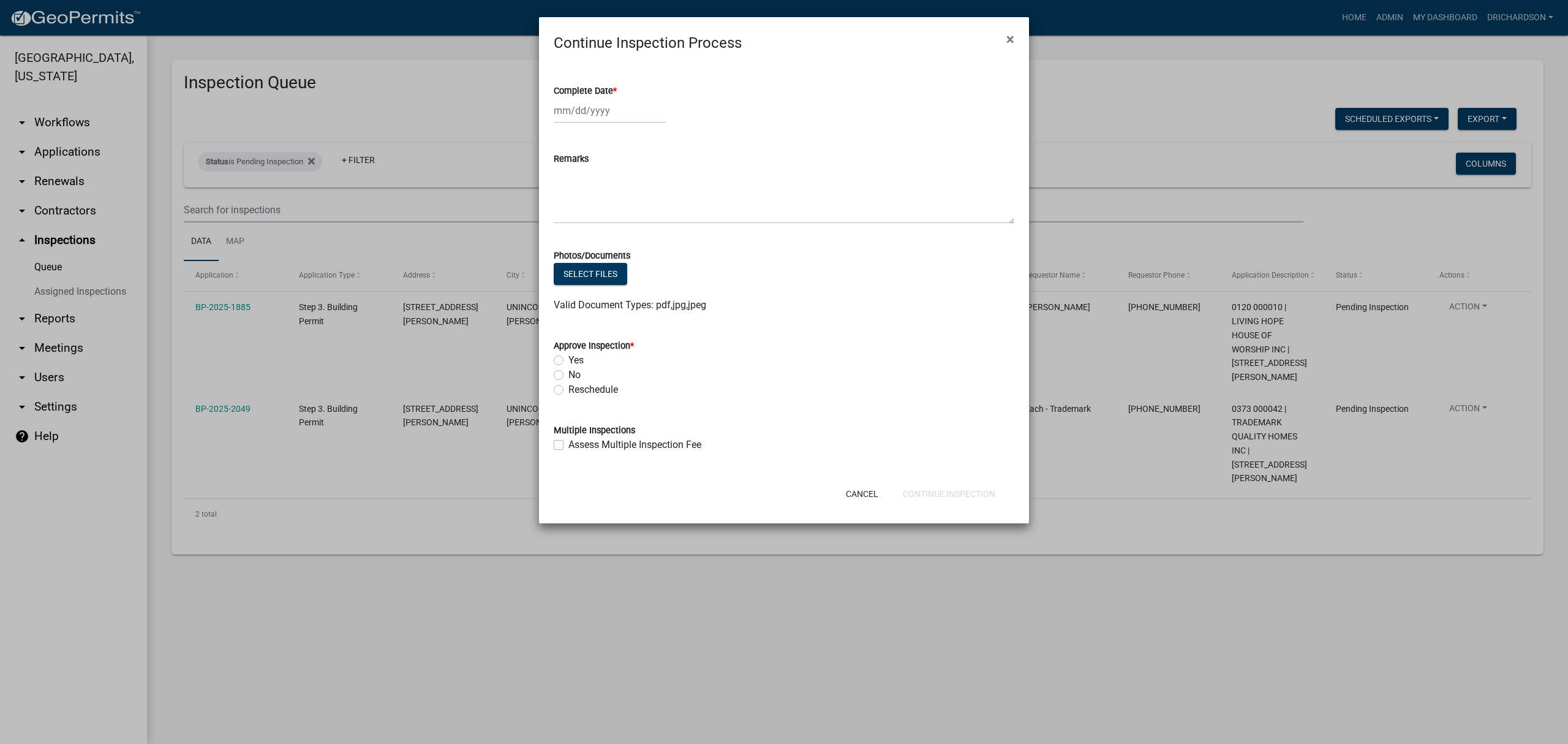
select select "8"
select select "2025"
click at [569, 114] on div "Jan Feb Mar Apr May Jun Jul Aug Sep Oct Nov Dec 1525 1526 1527 1528 1529 1530 1…" at bounding box center [609, 111] width 112 height 25
click at [566, 223] on div "11" at bounding box center [565, 215] width 20 height 20
type input "[DATE]"
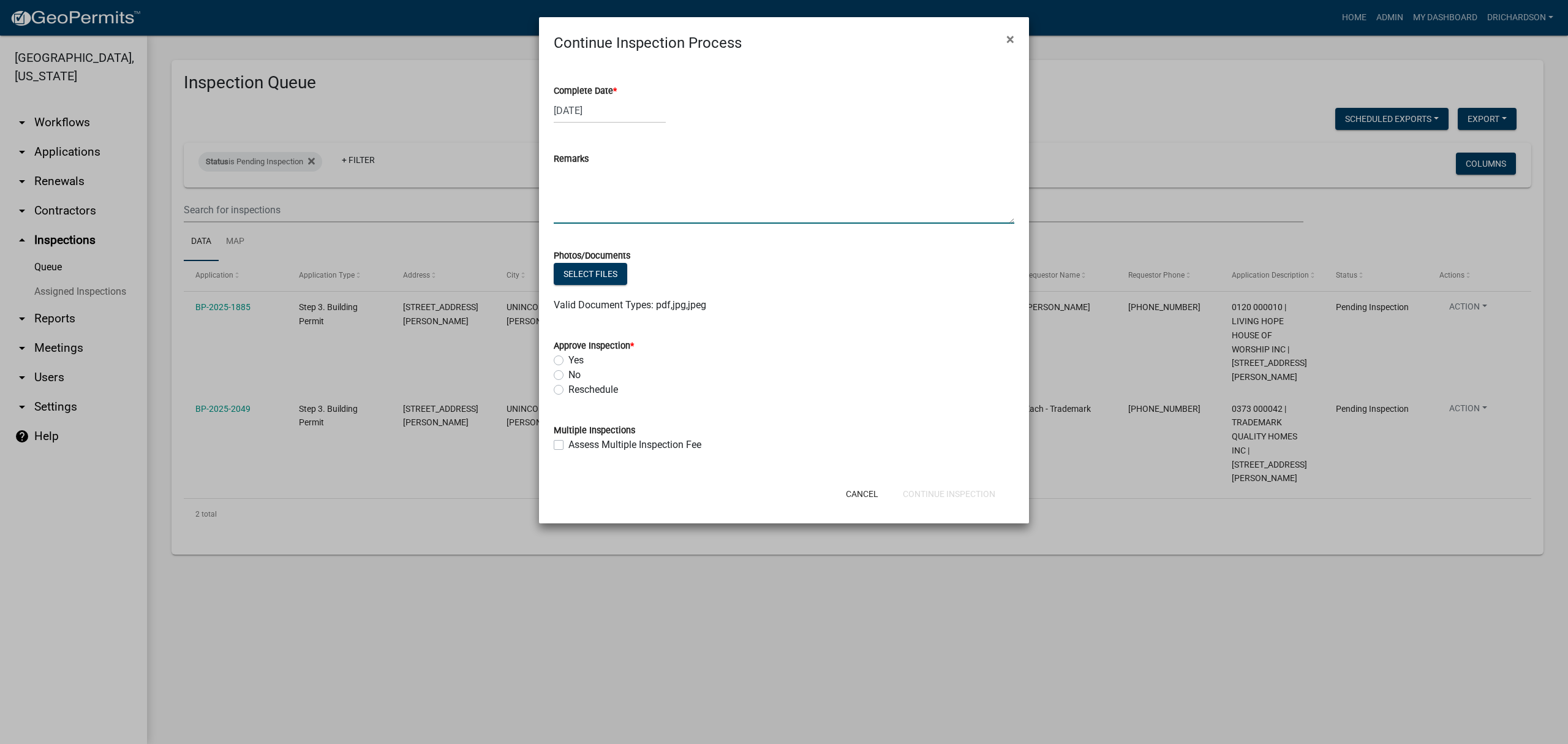
click at [559, 195] on textarea "Remarks" at bounding box center [784, 195] width 460 height 57
type textarea "-Framing provides zero lateral support and must be secured to poured footings w…"
click at [568, 376] on label "No" at bounding box center [574, 374] width 12 height 14
click at [568, 375] on input "No" at bounding box center [572, 372] width 8 height 8
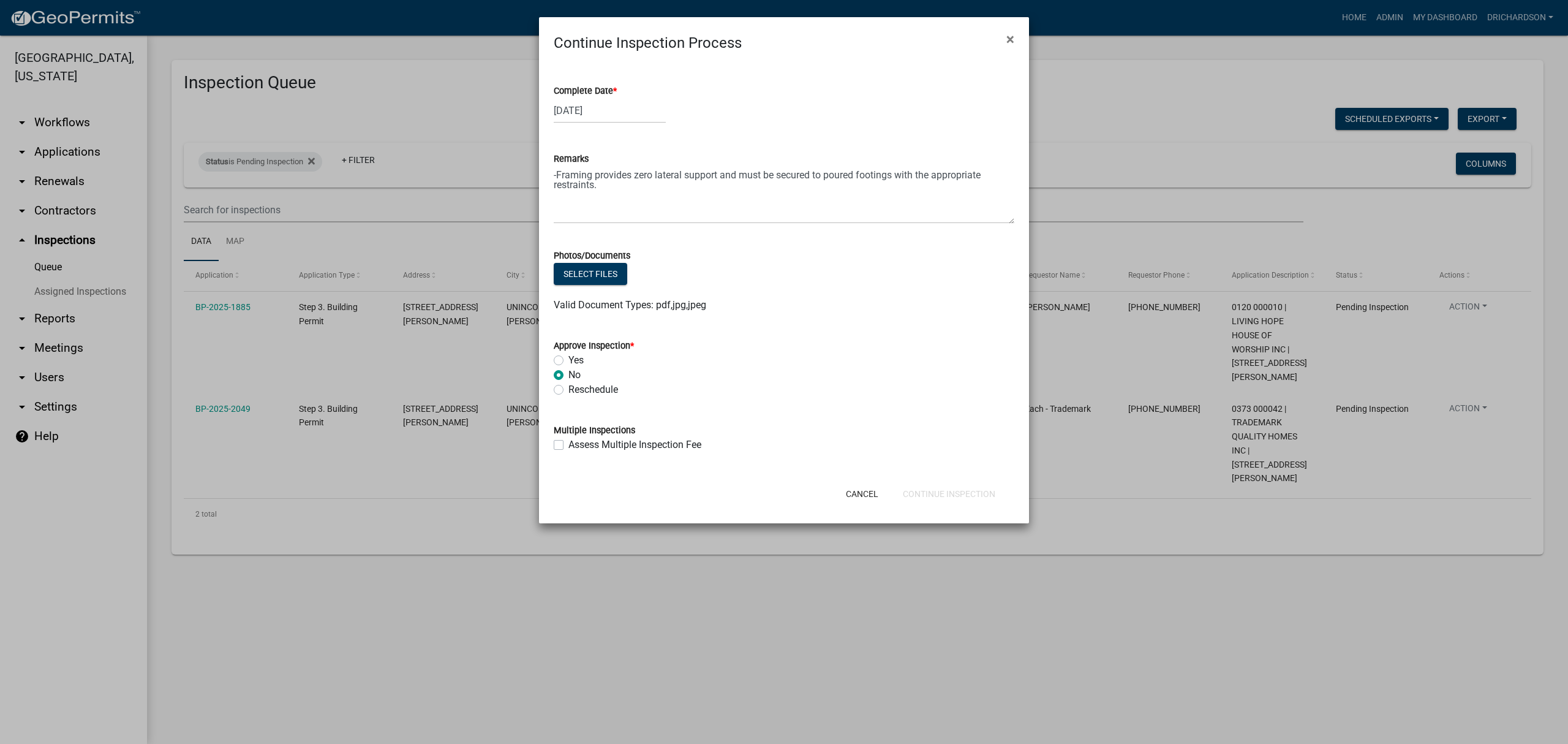
radio input "true"
click at [942, 493] on button "Continue Inspection" at bounding box center [948, 493] width 112 height 22
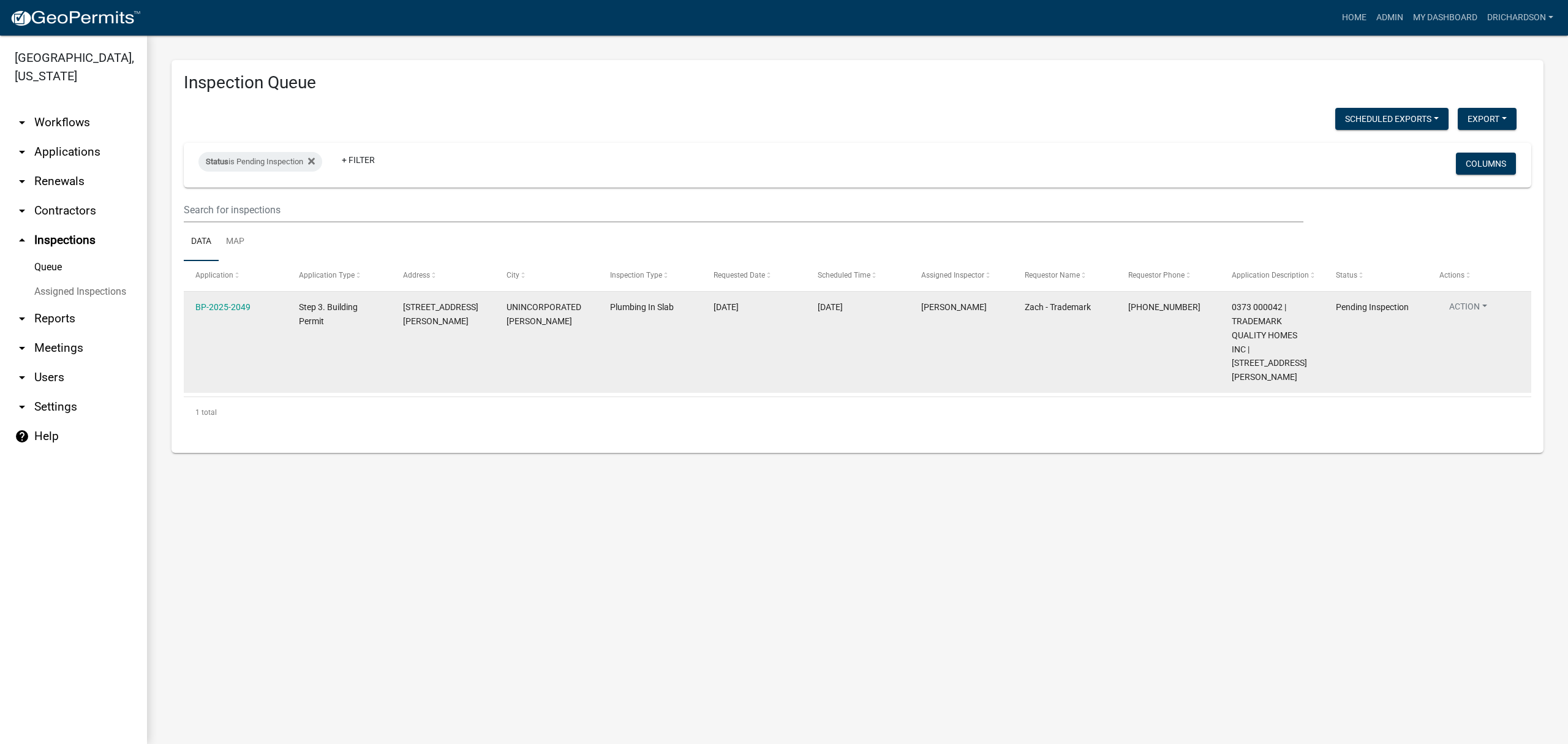
click at [1466, 308] on button "Action" at bounding box center [1468, 308] width 57 height 18
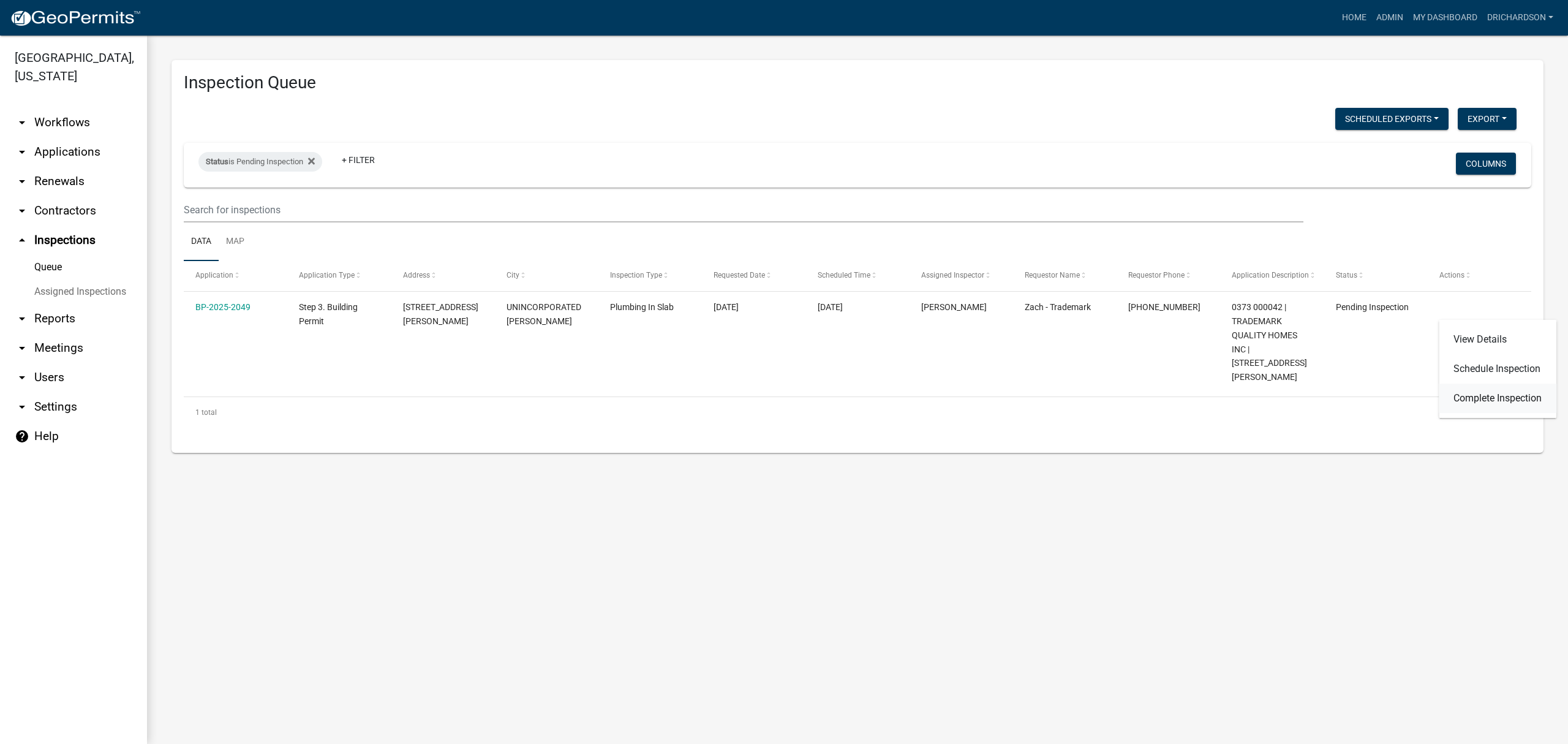
click at [1495, 402] on link "Complete Inspection" at bounding box center [1497, 397] width 117 height 30
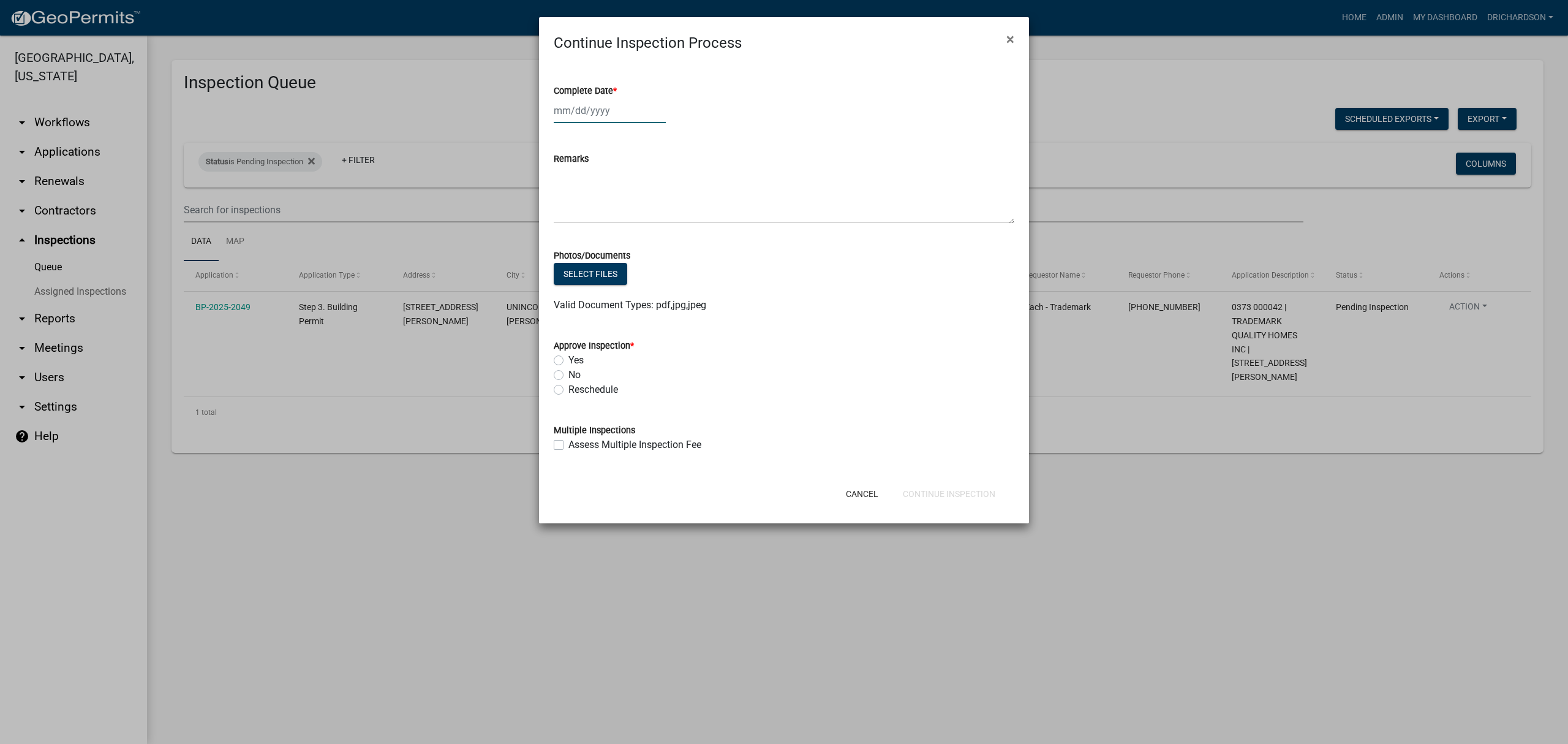
select select "8"
select select "2025"
click at [577, 117] on div "Jan Feb Mar Apr May Jun Jul Aug Sep Oct Nov Dec 1525 1526 1527 1528 1529 1530 1…" at bounding box center [609, 111] width 112 height 25
drag, startPoint x: 566, startPoint y: 212, endPoint x: 555, endPoint y: 322, distance: 110.5
click at [564, 221] on div "11" at bounding box center [565, 215] width 20 height 20
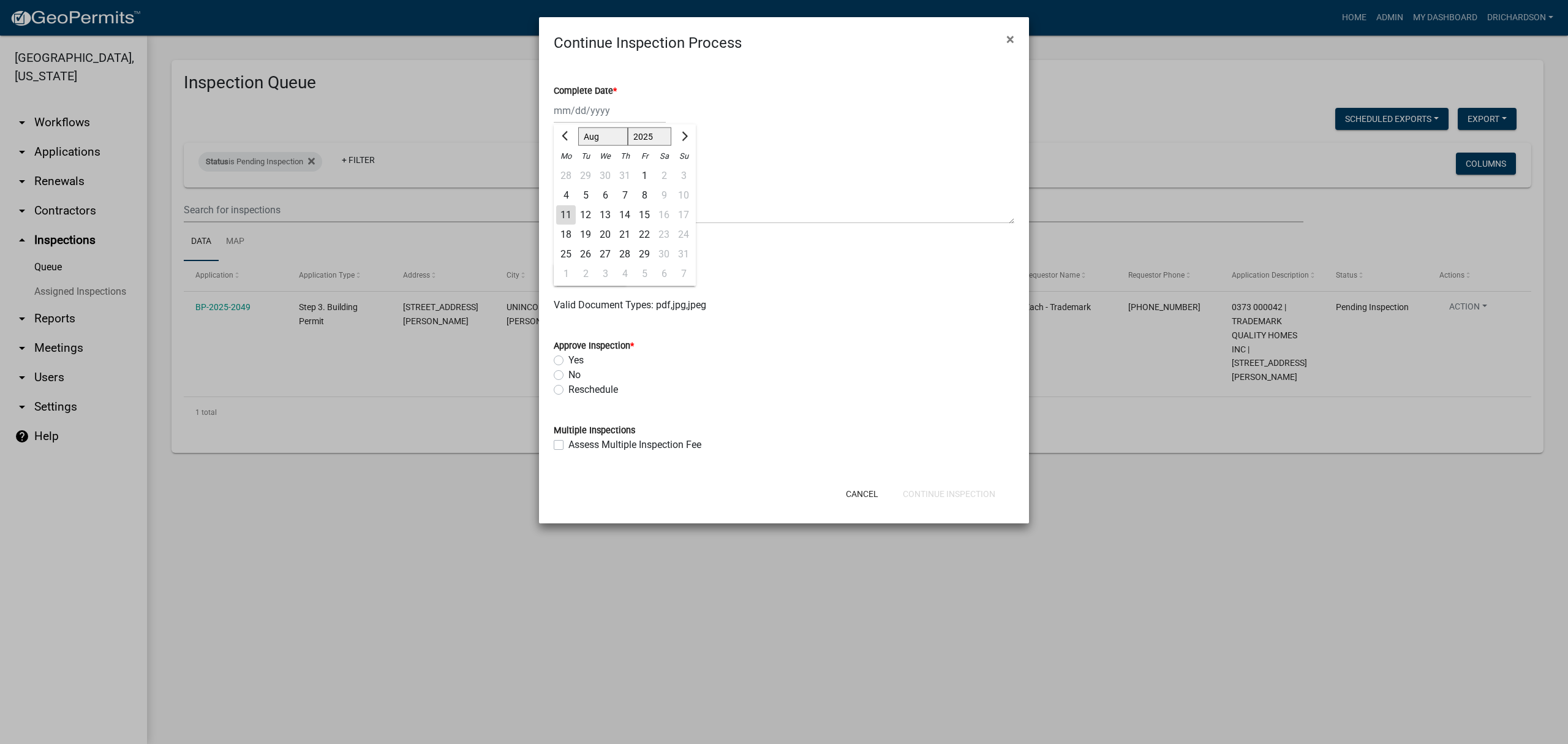
type input "[DATE]"
drag, startPoint x: 564, startPoint y: 358, endPoint x: 558, endPoint y: 358, distance: 6.0
click at [563, 358] on div "Yes" at bounding box center [784, 359] width 460 height 14
click at [568, 358] on label "Yes" at bounding box center [576, 359] width 15 height 14
click at [568, 358] on input "Yes" at bounding box center [572, 356] width 8 height 8
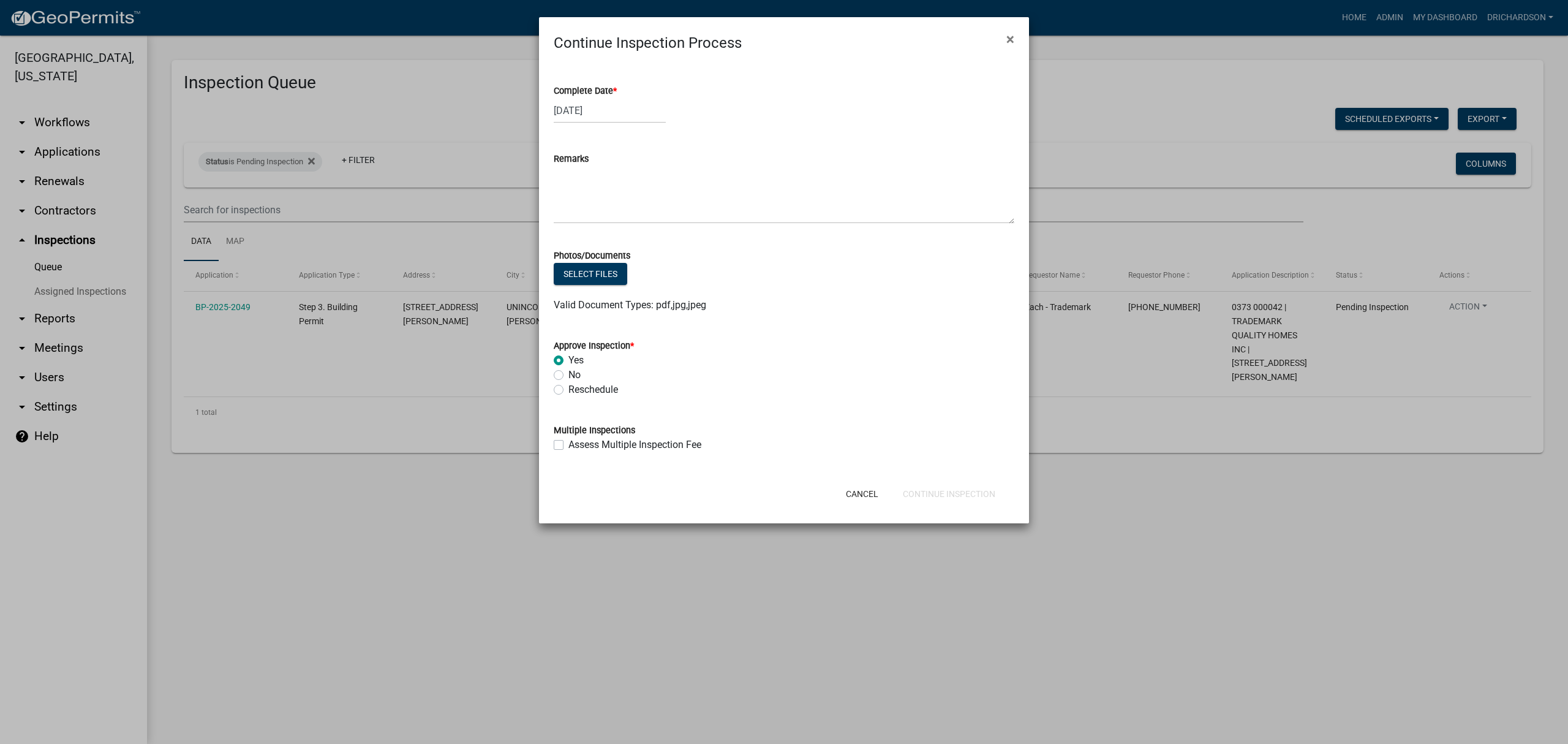
radio input "true"
click at [967, 502] on button "Continue Inspection" at bounding box center [948, 493] width 112 height 22
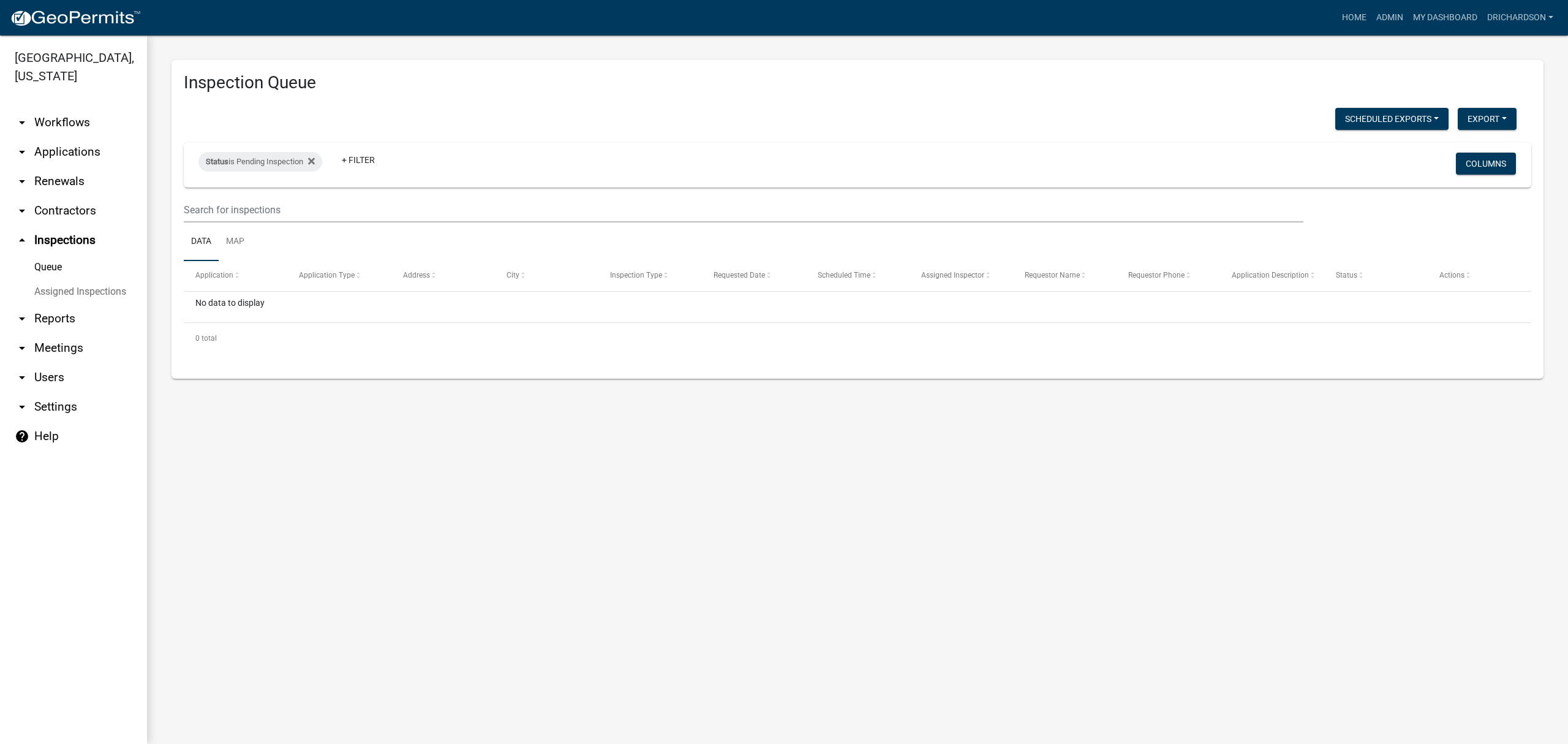
click at [255, 172] on div "Status is Pending Inspection + Filter" at bounding box center [634, 164] width 891 height 32
click at [260, 165] on div "Status is Pending Inspection" at bounding box center [261, 161] width 124 height 20
click at [265, 209] on select "Select an option Pending Schedule Pending Inspection Approved Denied Deleted Vo…" at bounding box center [262, 207] width 122 height 25
select select "0"
click at [201, 195] on select "Select an option Pending Schedule Pending Inspection Approved Denied Deleted Vo…" at bounding box center [262, 207] width 122 height 25
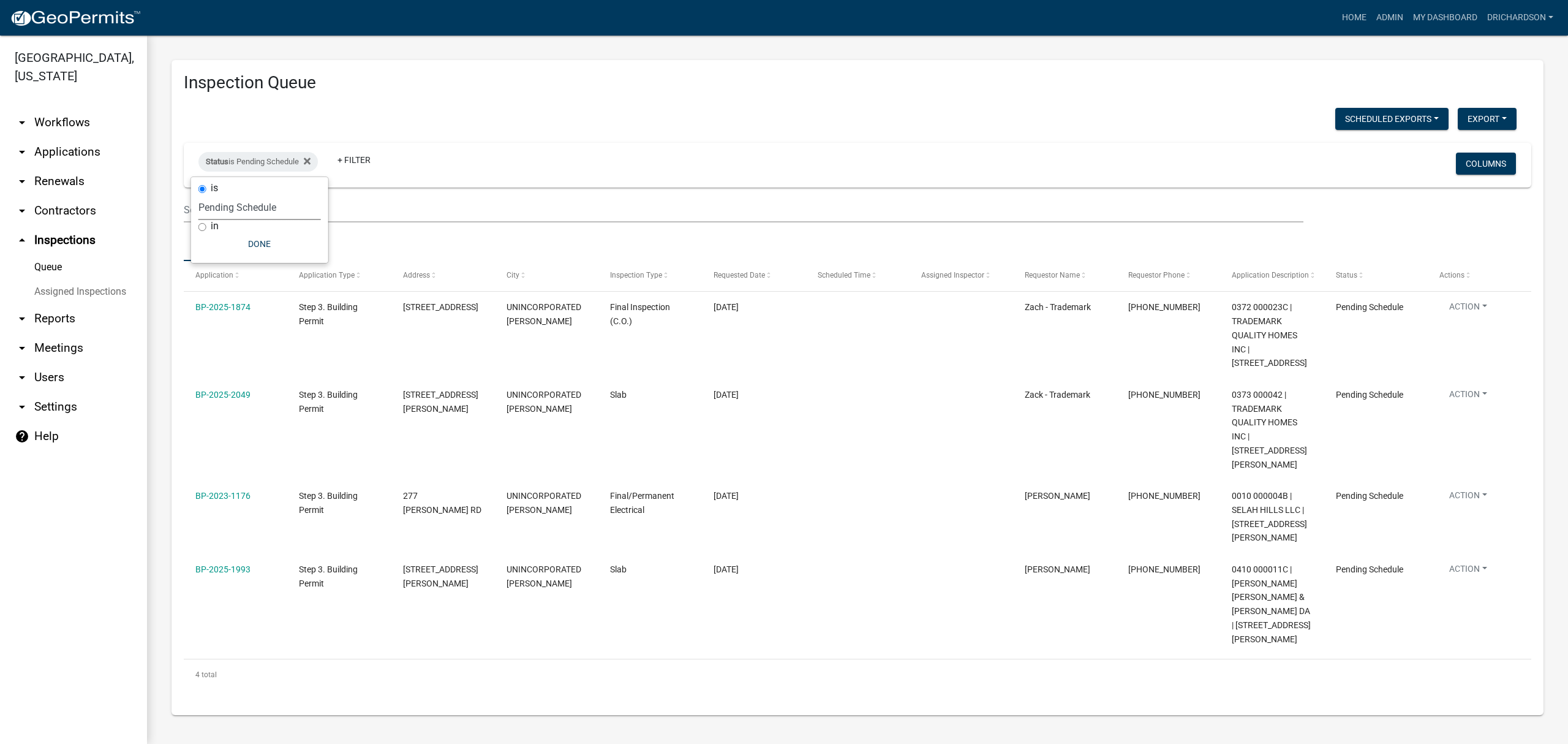
click at [676, 117] on div "Scheduled Exports + Create New Daily Inspection List Export Excel Format (.xlsx…" at bounding box center [850, 120] width 1351 height 25
click at [241, 228] on link "Map" at bounding box center [235, 242] width 33 height 39
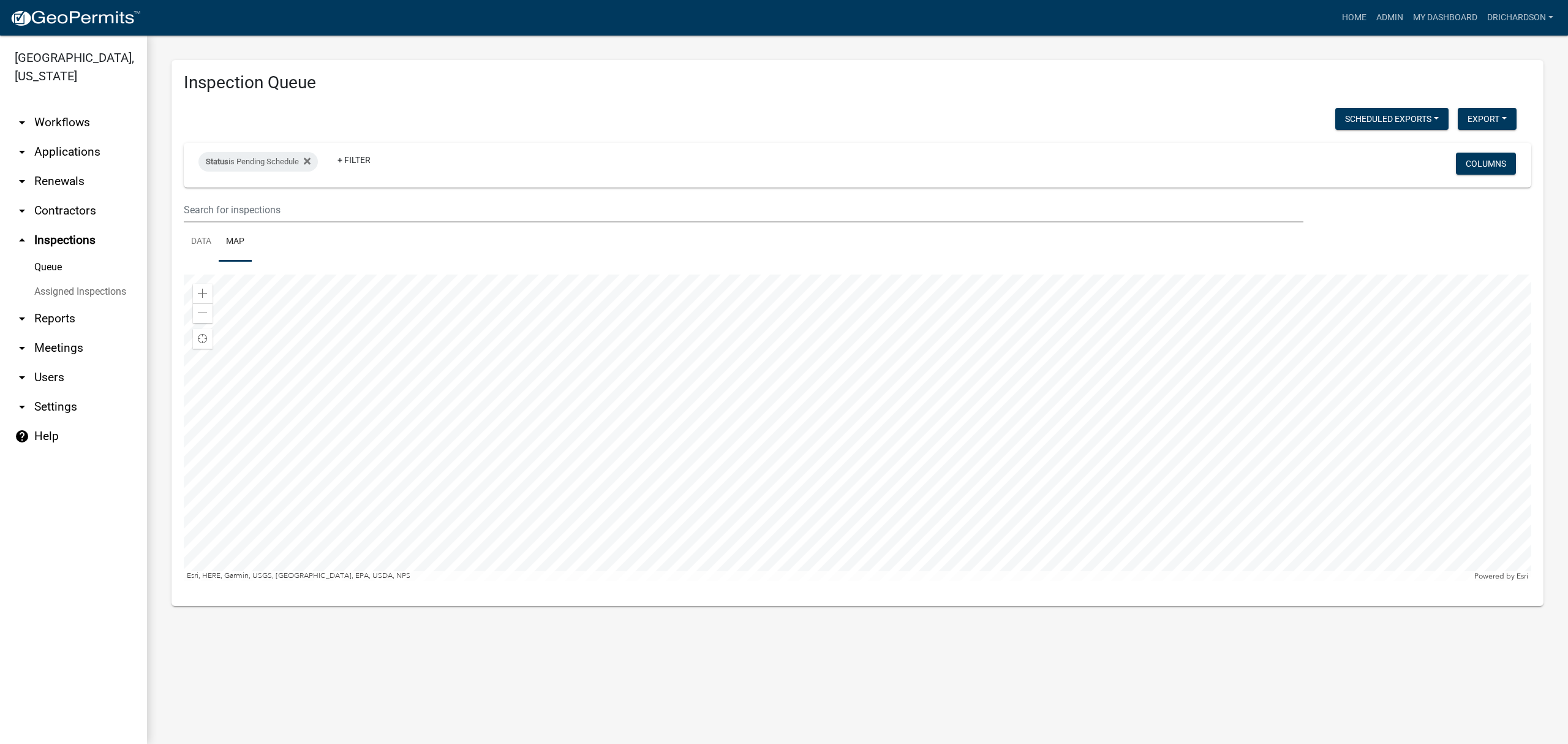
click at [936, 430] on div at bounding box center [857, 427] width 1347 height 307
click at [909, 495] on div at bounding box center [857, 427] width 1347 height 307
click at [863, 441] on div at bounding box center [857, 427] width 1347 height 307
click at [743, 406] on div at bounding box center [857, 427] width 1347 height 307
click at [685, 296] on div at bounding box center [857, 427] width 1347 height 307
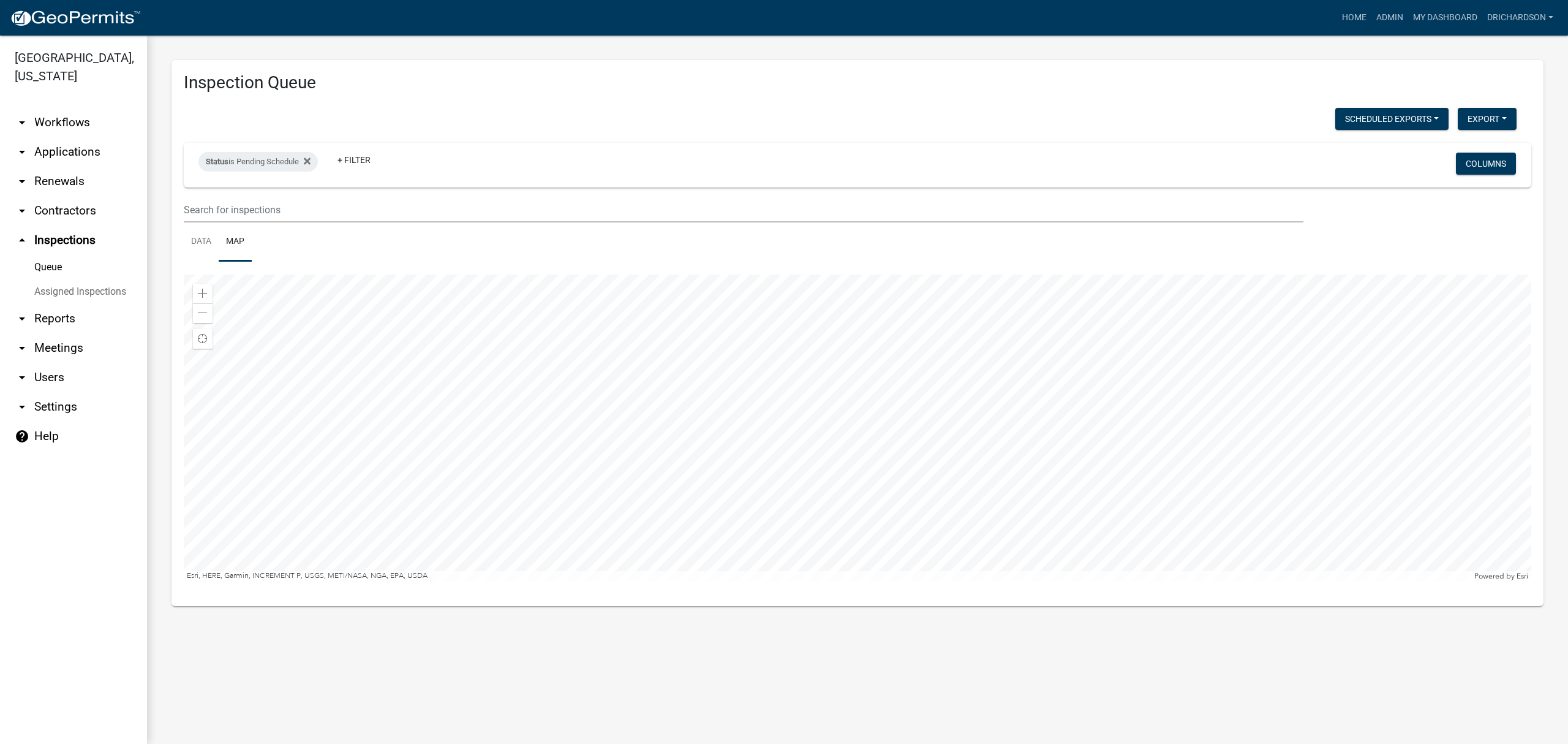
click at [630, 483] on div at bounding box center [857, 427] width 1347 height 307
click at [649, 467] on div at bounding box center [857, 427] width 1347 height 307
click at [187, 240] on link "Data" at bounding box center [201, 242] width 35 height 39
